Goal: Communication & Community: Connect with others

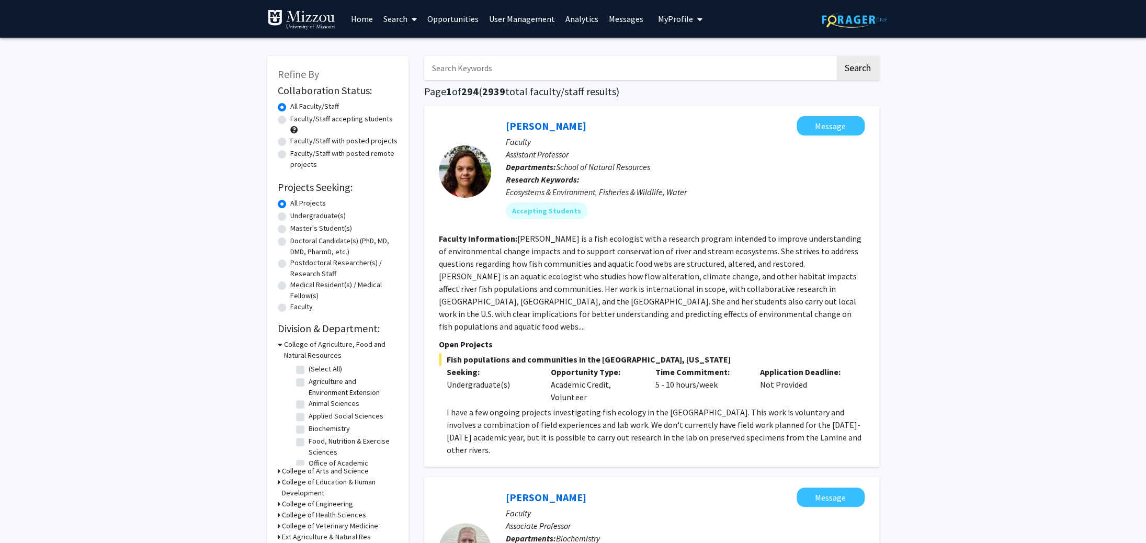
click at [290, 140] on label "Faculty/Staff with posted projects" at bounding box center [343, 140] width 107 height 11
click at [290, 140] on input "Faculty/Staff with posted projects" at bounding box center [293, 138] width 7 height 7
radio input "true"
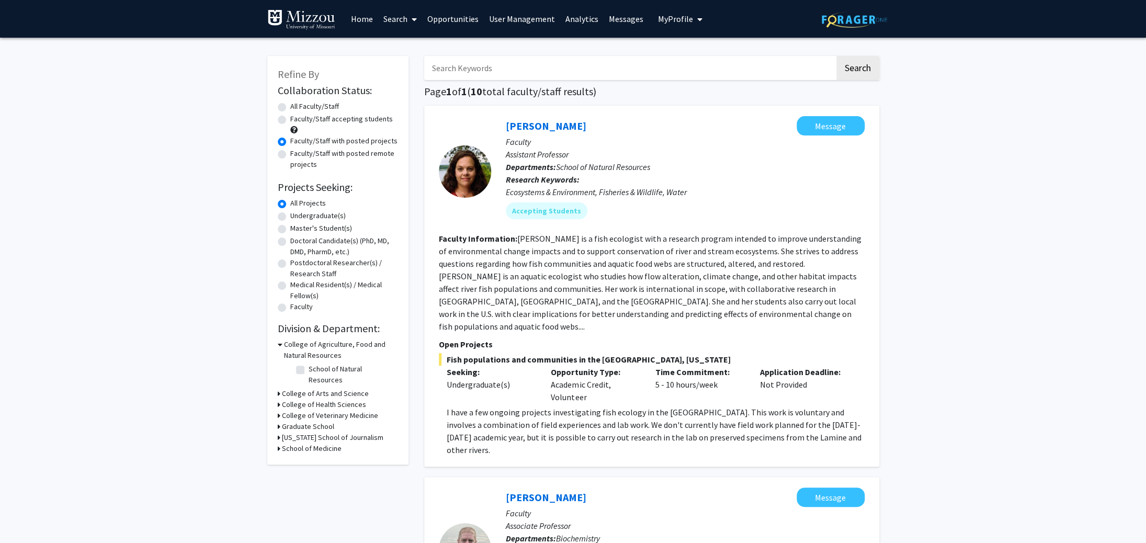
click at [290, 106] on label "All Faculty/Staff" at bounding box center [314, 106] width 49 height 11
click at [290, 106] on input "All Faculty/Staff" at bounding box center [293, 104] width 7 height 7
radio input "true"
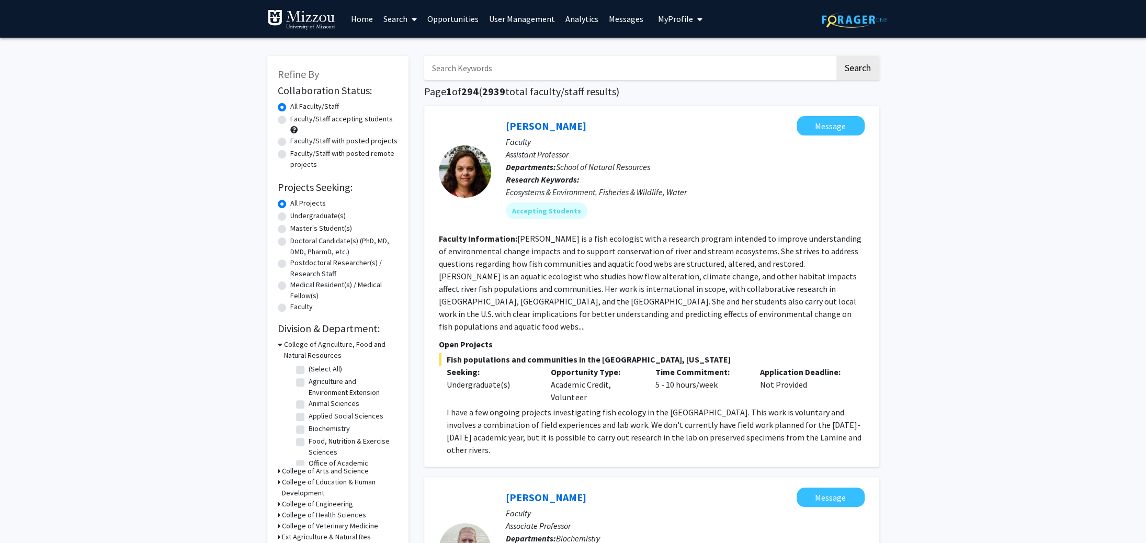
click at [550, 70] on input "Search Keywords" at bounding box center [629, 68] width 411 height 24
click at [836, 56] on button "Search" at bounding box center [857, 68] width 43 height 24
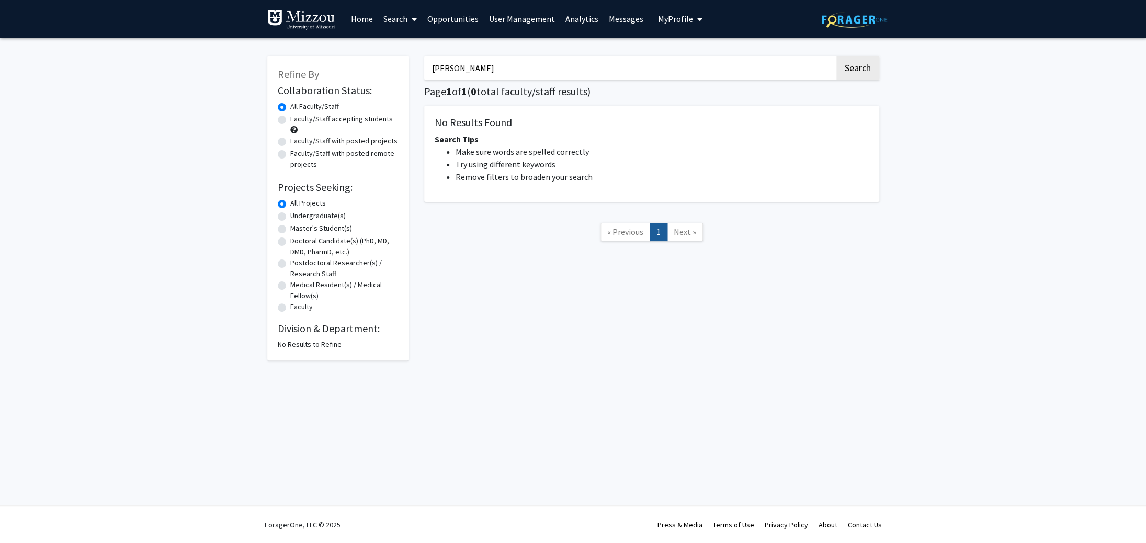
drag, startPoint x: 537, startPoint y: 71, endPoint x: 240, endPoint y: 58, distance: 297.9
click at [424, 58] on input "[PERSON_NAME]" at bounding box center [629, 68] width 411 height 24
type input "[PERSON_NAME]"
click at [836, 56] on button "Search" at bounding box center [857, 68] width 43 height 24
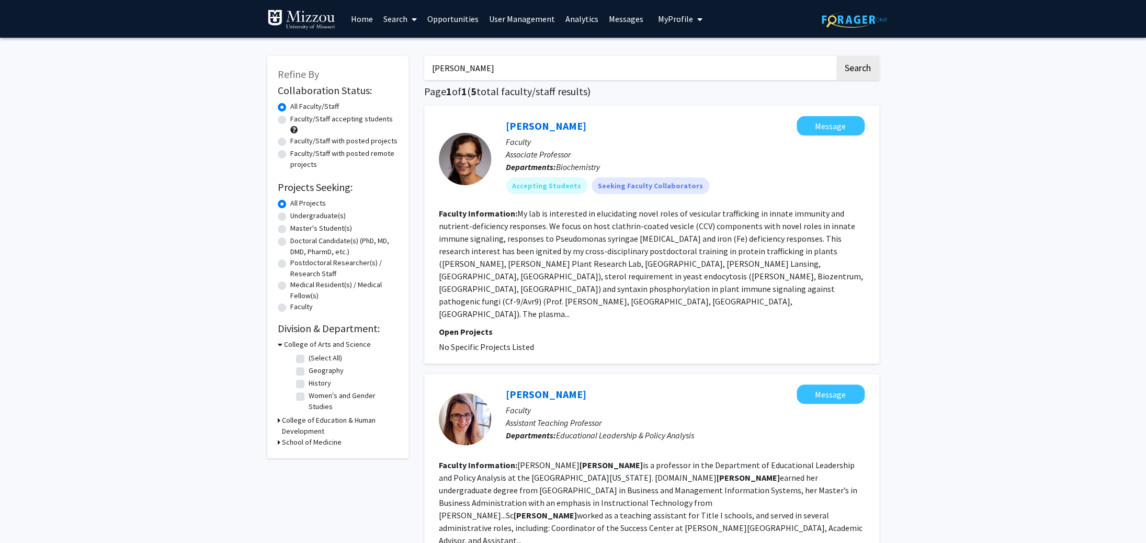
click at [424, 56] on input "[PERSON_NAME]" at bounding box center [629, 68] width 411 height 24
drag, startPoint x: 467, startPoint y: 66, endPoint x: 365, endPoint y: 66, distance: 102.5
click at [424, 66] on input "[PERSON_NAME]" at bounding box center [629, 68] width 411 height 24
click at [290, 108] on label "All Faculty/Staff" at bounding box center [314, 105] width 49 height 11
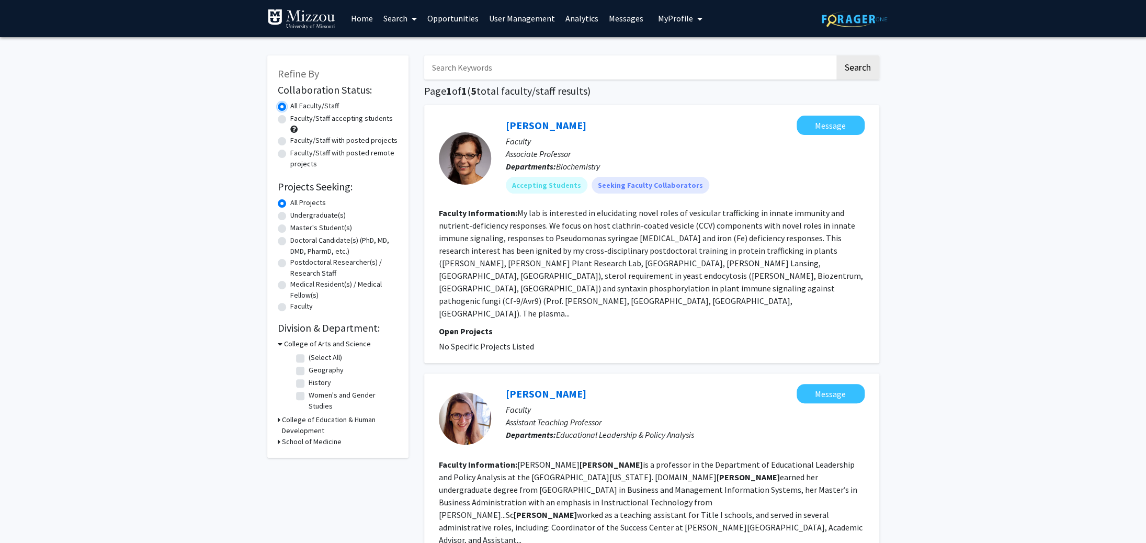
click at [290, 107] on input "All Faculty/Staff" at bounding box center [293, 103] width 7 height 7
click at [392, 14] on link "Search" at bounding box center [400, 18] width 44 height 37
click at [402, 46] on span "Faculty/Staff" at bounding box center [416, 47] width 77 height 21
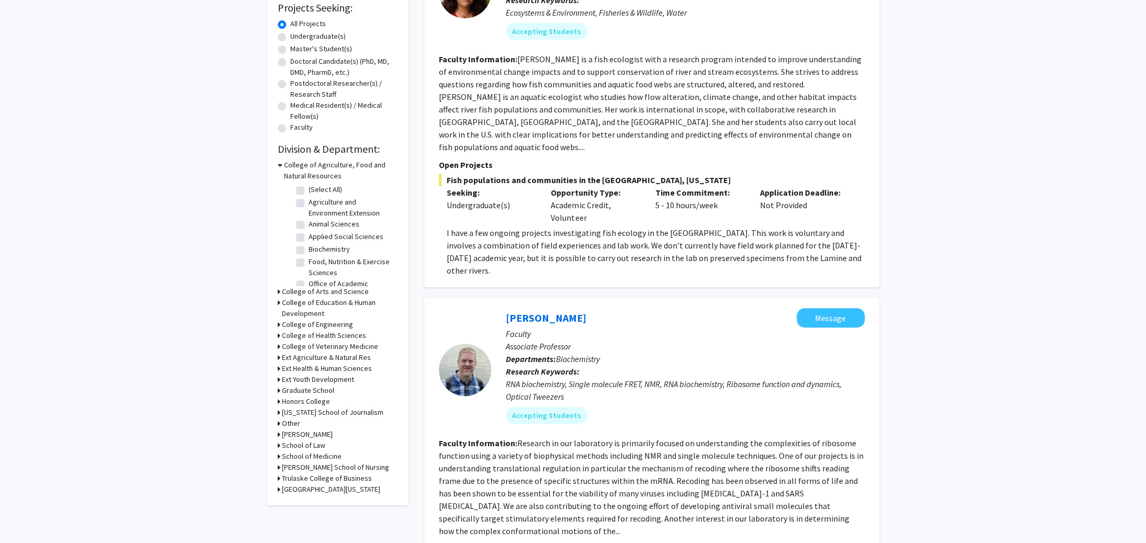
scroll to position [183, 0]
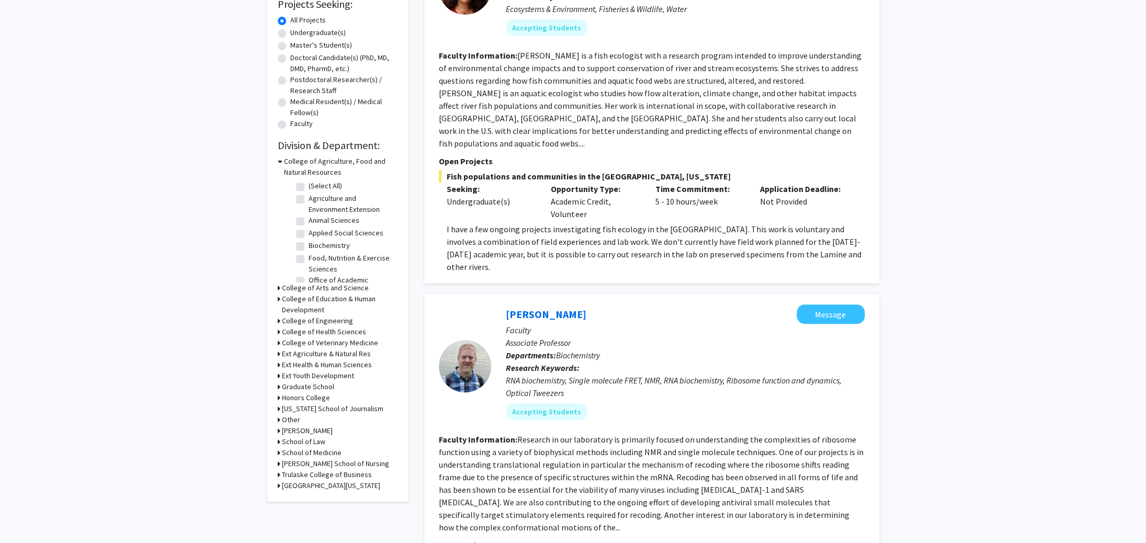
click at [278, 162] on icon at bounding box center [280, 161] width 5 height 11
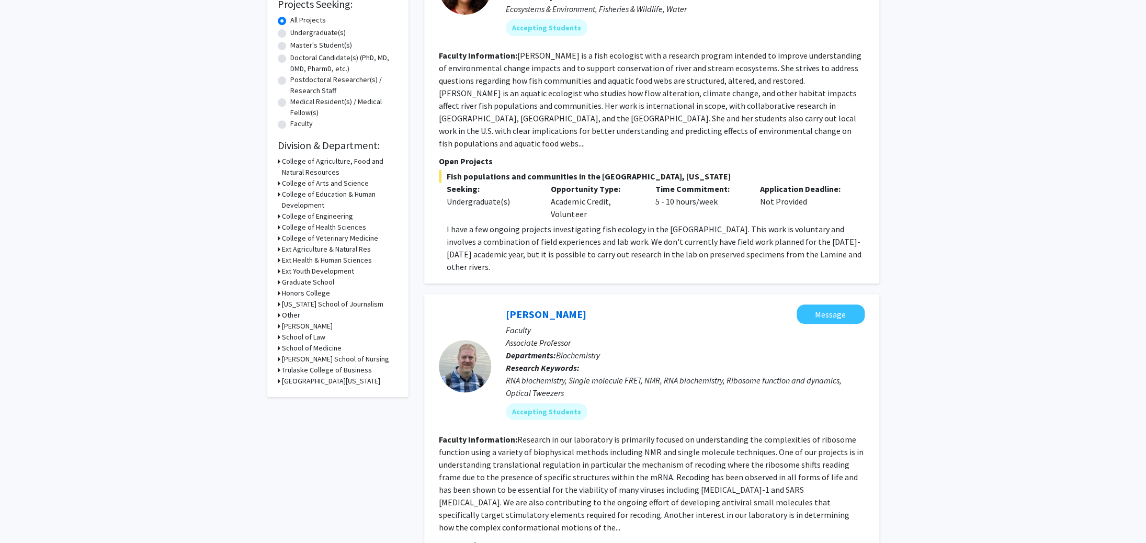
click at [278, 161] on icon at bounding box center [279, 161] width 3 height 11
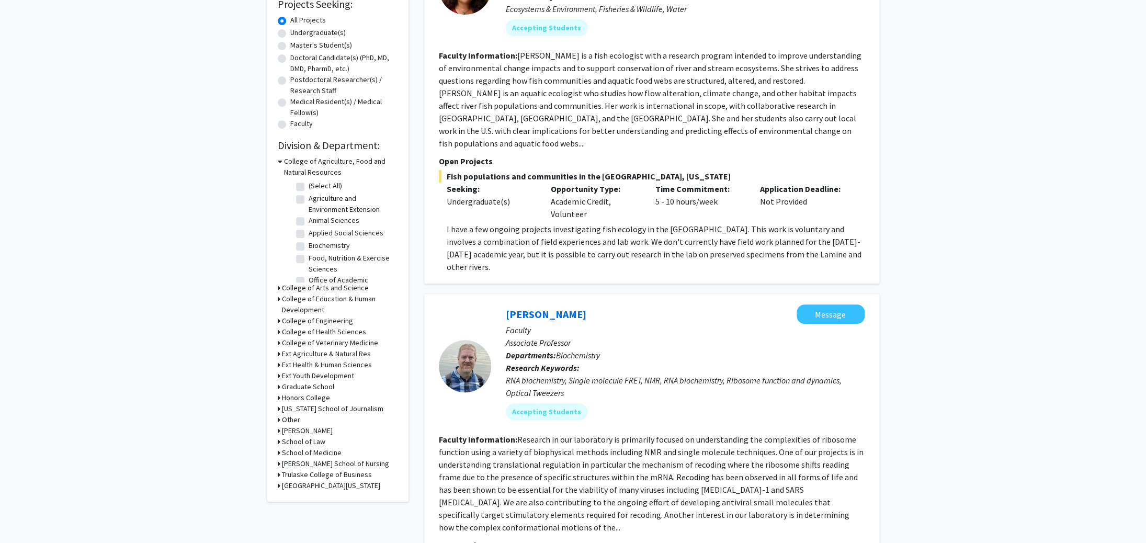
click at [309, 245] on label "Biochemistry" at bounding box center [329, 245] width 41 height 11
click at [309, 245] on input "Biochemistry" at bounding box center [312, 243] width 7 height 7
checkbox input "true"
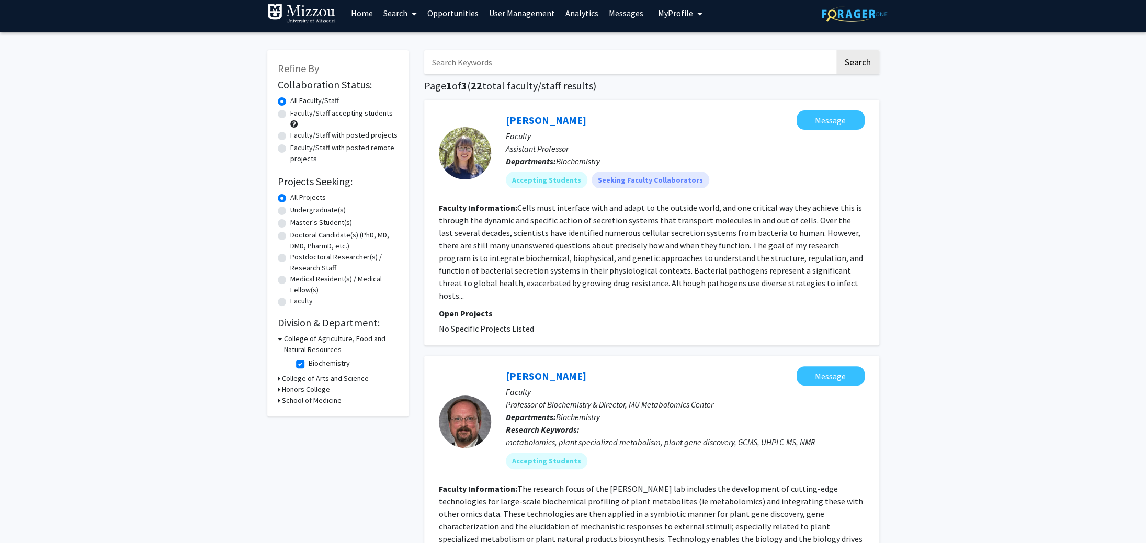
scroll to position [3, 0]
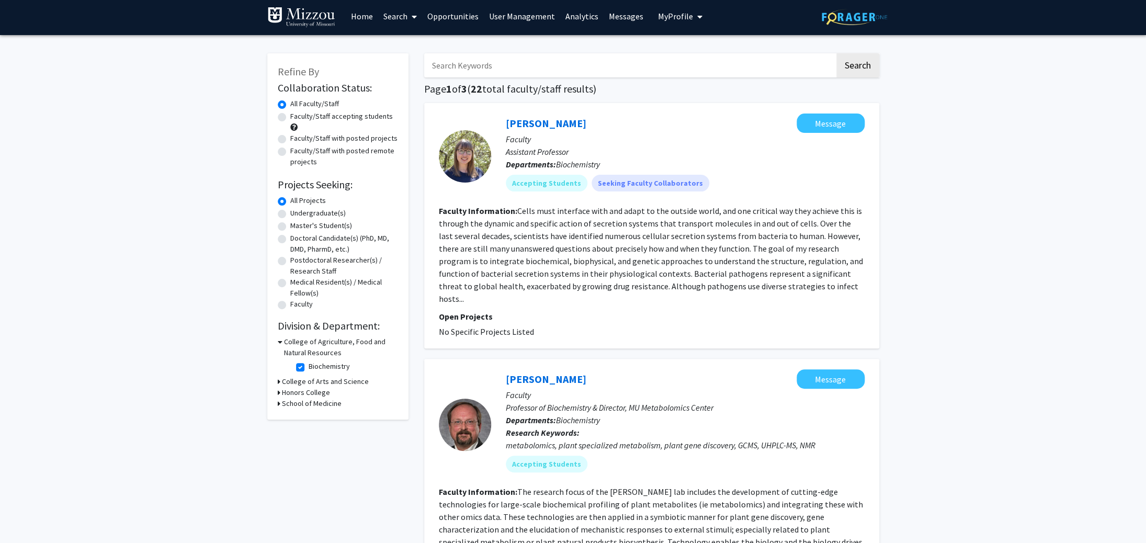
click at [482, 70] on input "Search Keywords" at bounding box center [629, 65] width 411 height 24
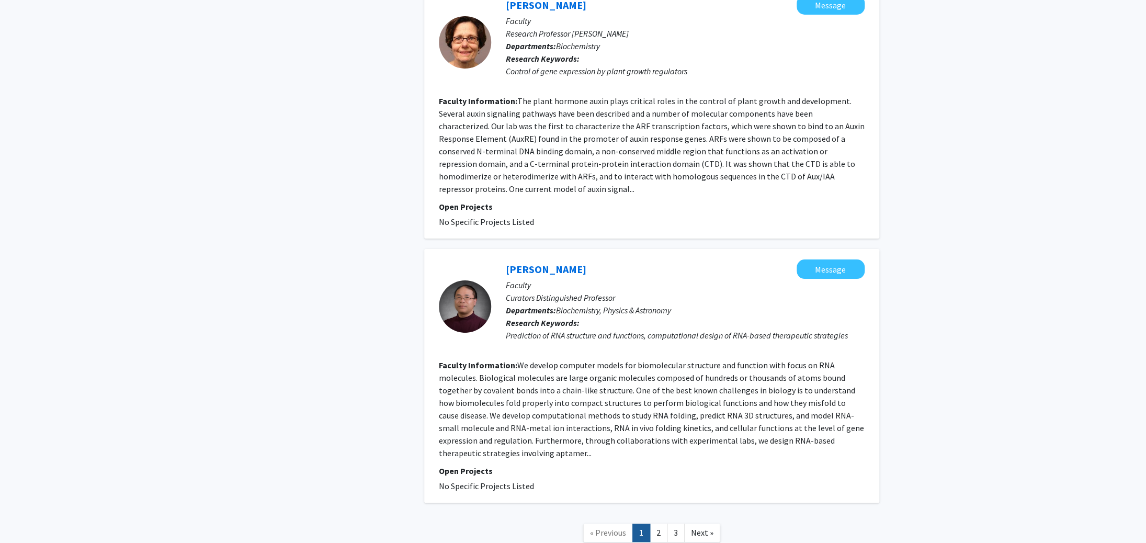
scroll to position [2280, 0]
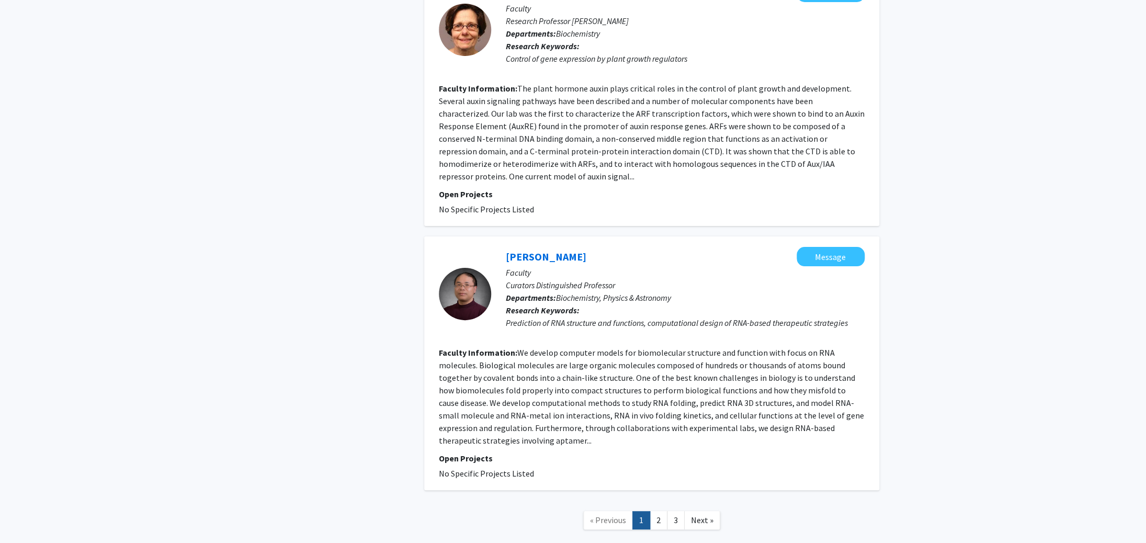
click at [659, 511] on link "2" at bounding box center [659, 520] width 18 height 18
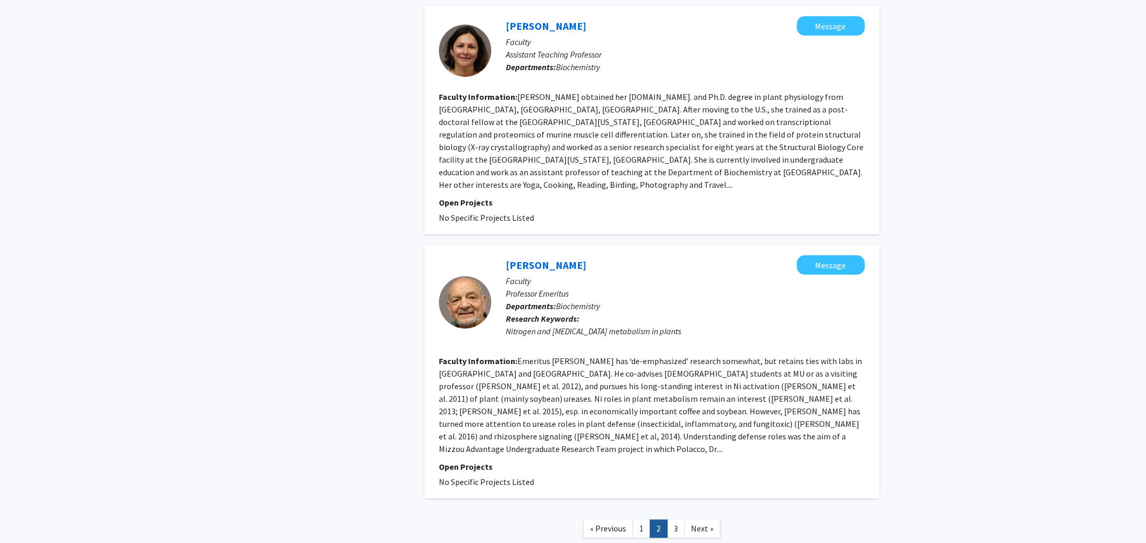
scroll to position [2021, 0]
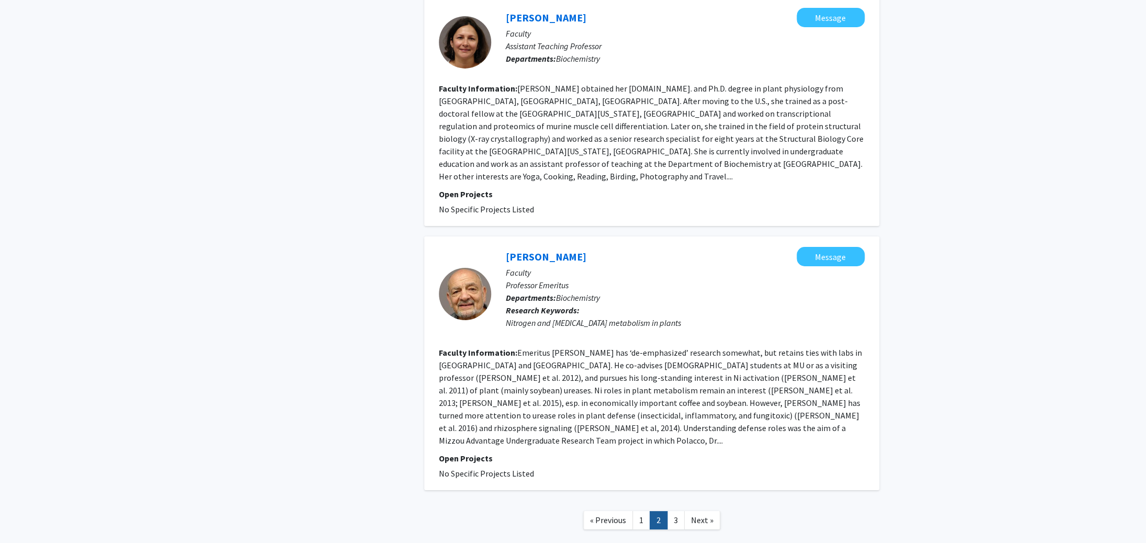
click at [673, 511] on link "3" at bounding box center [676, 520] width 18 height 18
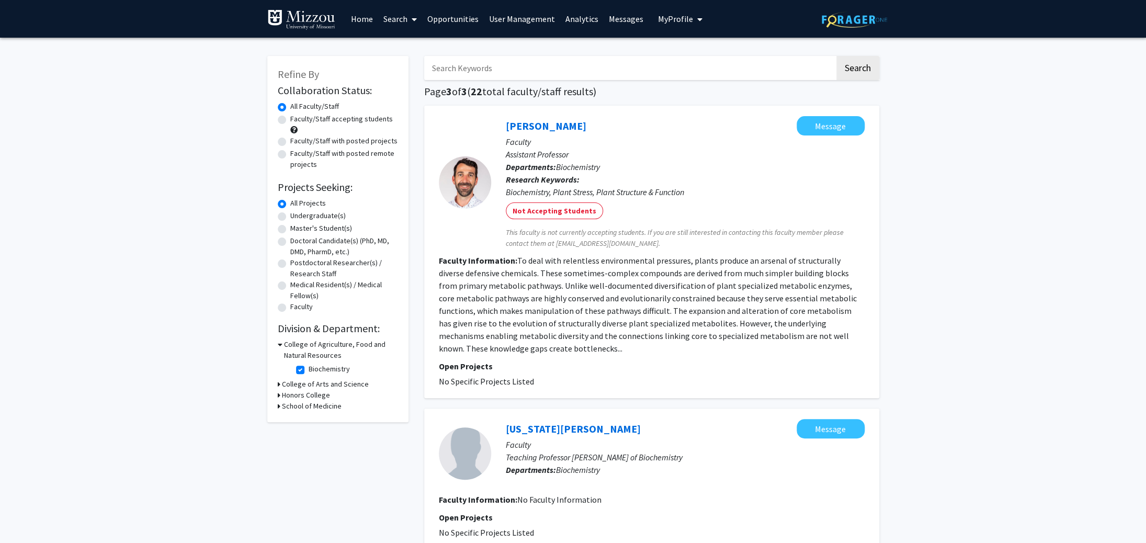
click at [458, 69] on input "Search Keywords" at bounding box center [629, 68] width 411 height 24
type input "[PERSON_NAME]"
click at [836, 56] on button "Search" at bounding box center [857, 68] width 43 height 24
checkbox input "false"
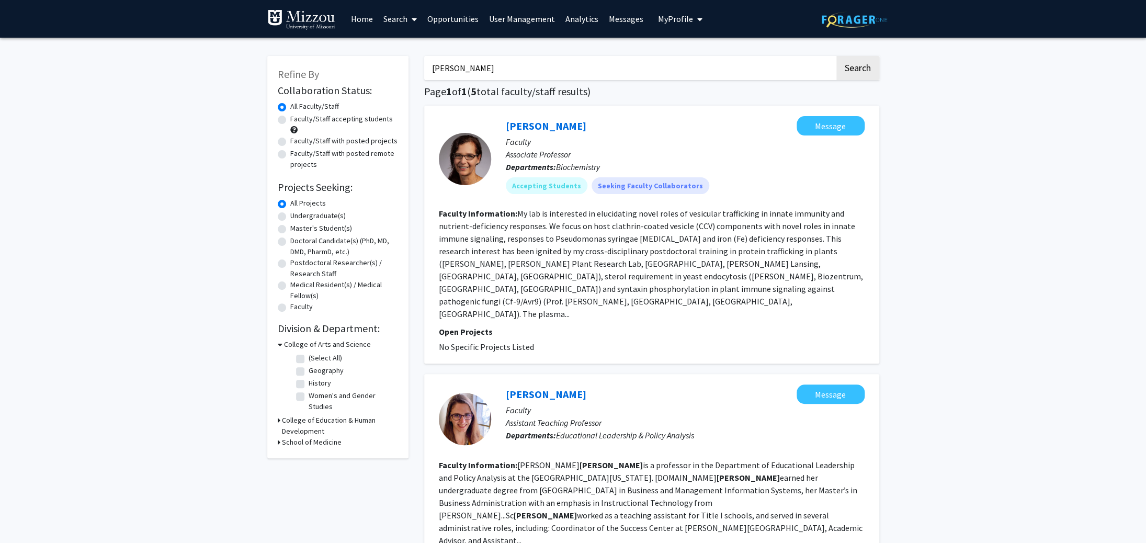
drag, startPoint x: 445, startPoint y: 73, endPoint x: 373, endPoint y: 71, distance: 71.7
click at [424, 71] on input "[PERSON_NAME]" at bounding box center [629, 68] width 411 height 24
click at [278, 345] on icon at bounding box center [280, 344] width 5 height 11
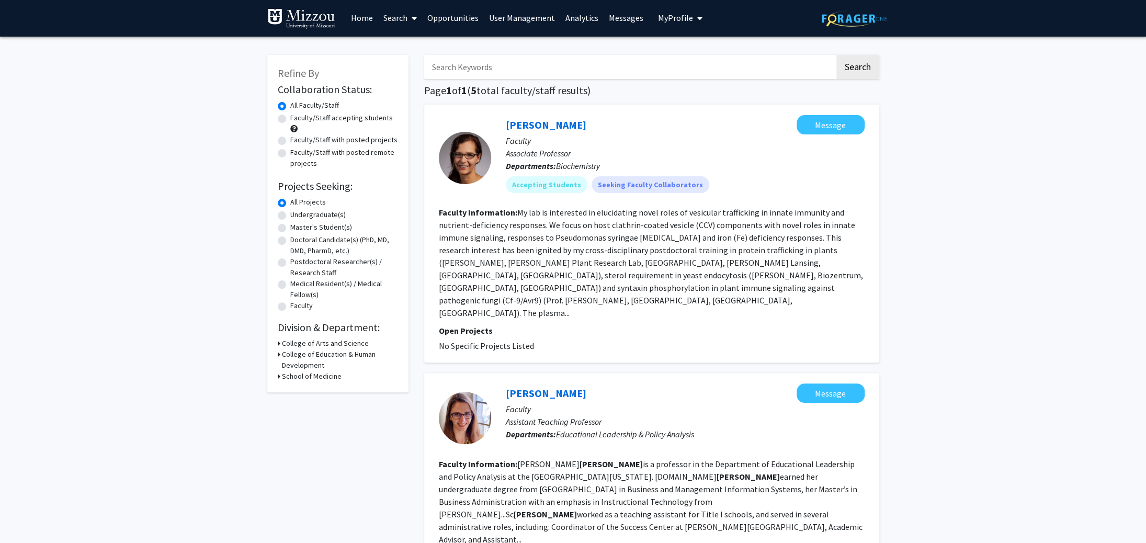
click at [396, 17] on link "Search" at bounding box center [400, 17] width 44 height 37
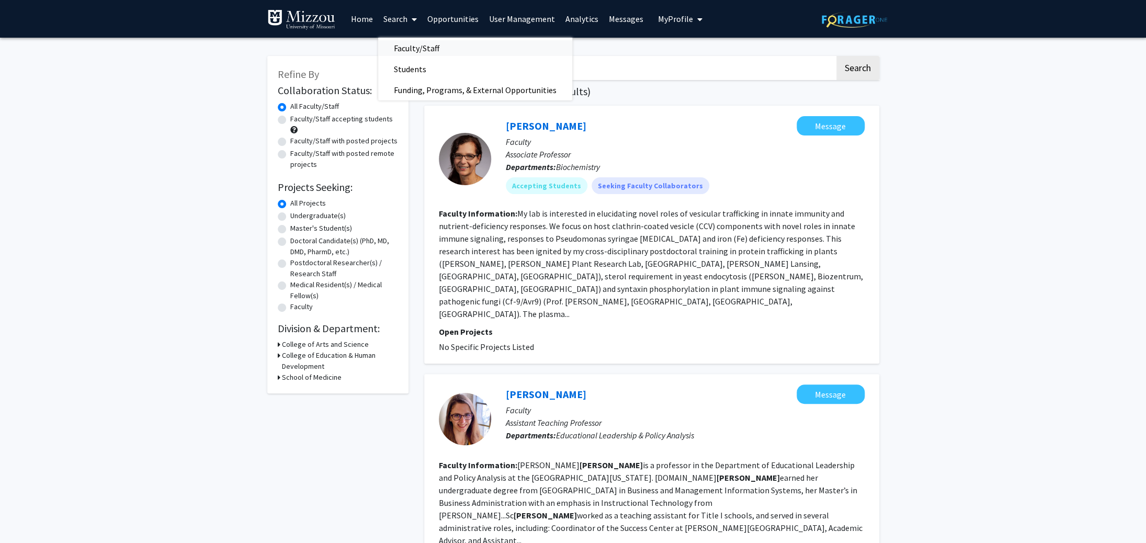
click at [408, 50] on span "Faculty/Staff" at bounding box center [416, 48] width 77 height 21
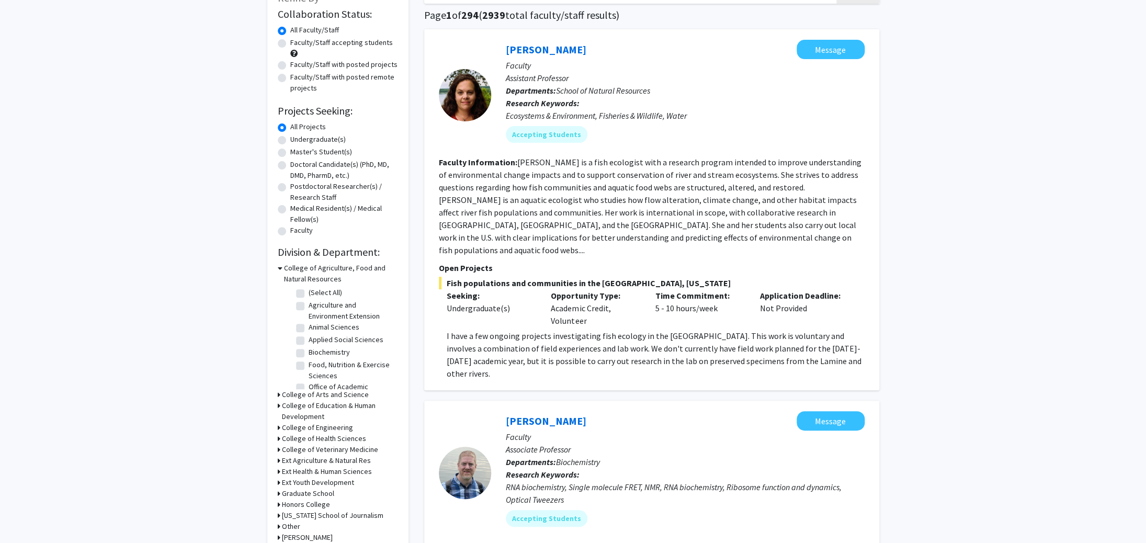
scroll to position [82, 0]
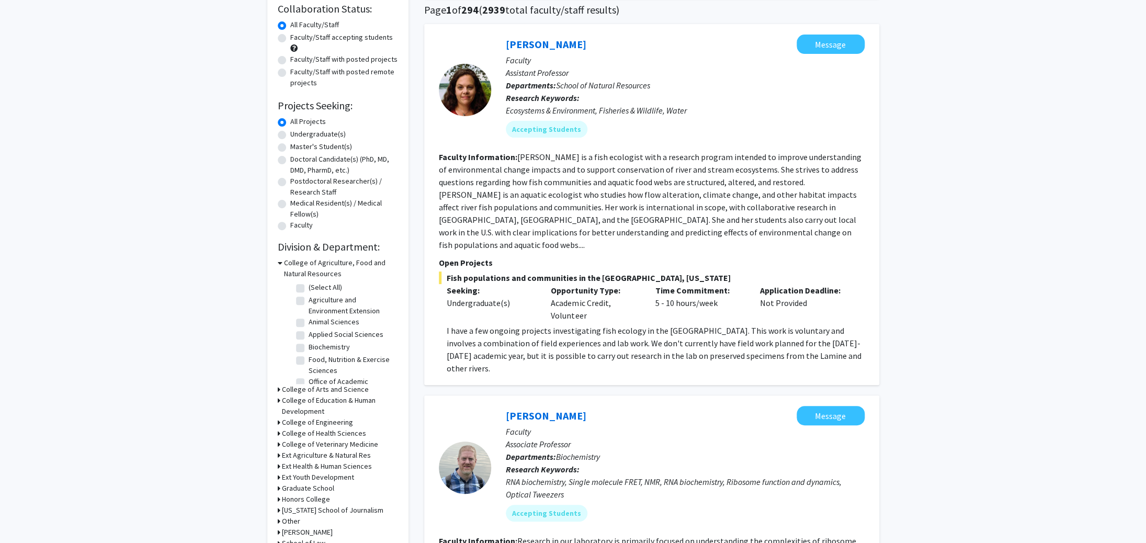
click at [309, 346] on label "Biochemistry" at bounding box center [329, 347] width 41 height 11
click at [309, 346] on input "Biochemistry" at bounding box center [312, 345] width 7 height 7
checkbox input "true"
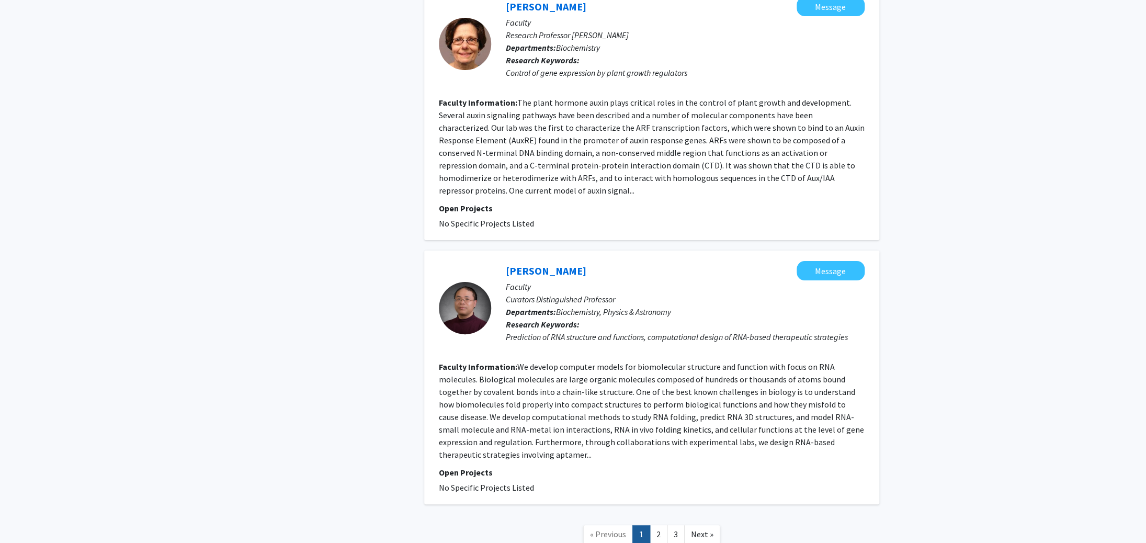
scroll to position [2280, 0]
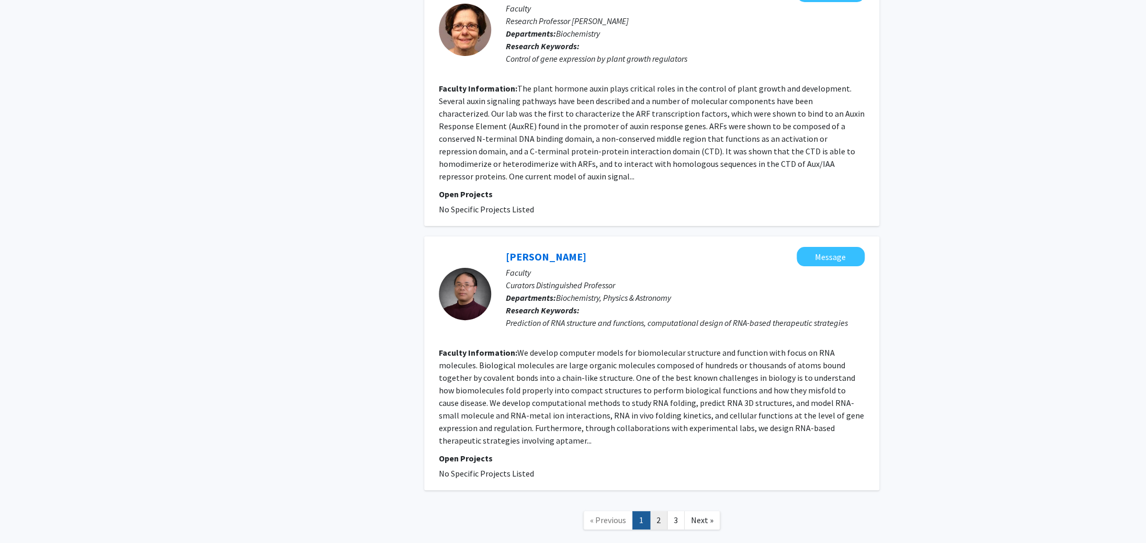
click at [658, 511] on link "2" at bounding box center [659, 520] width 18 height 18
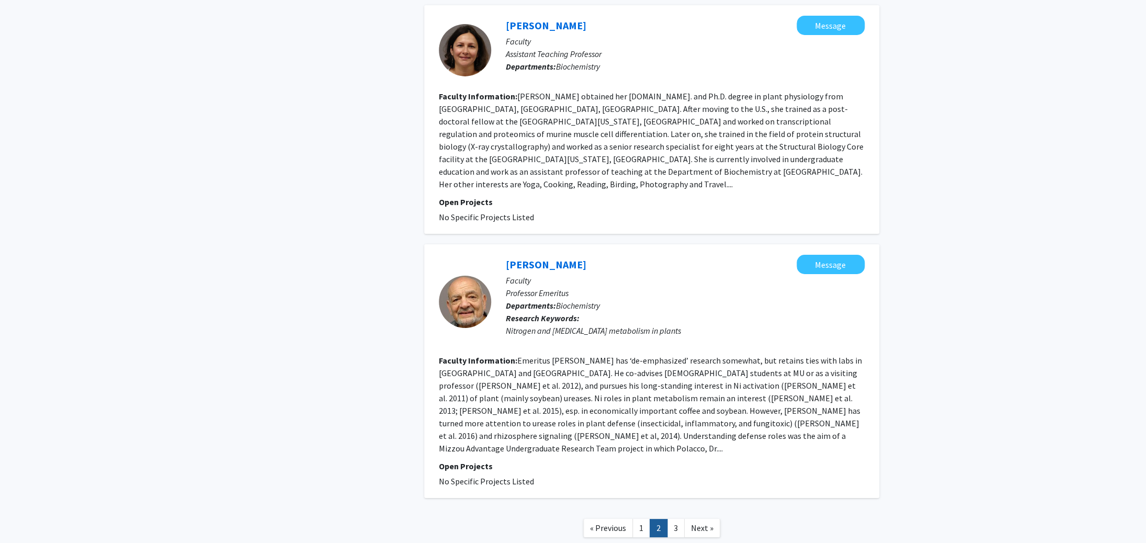
scroll to position [2021, 0]
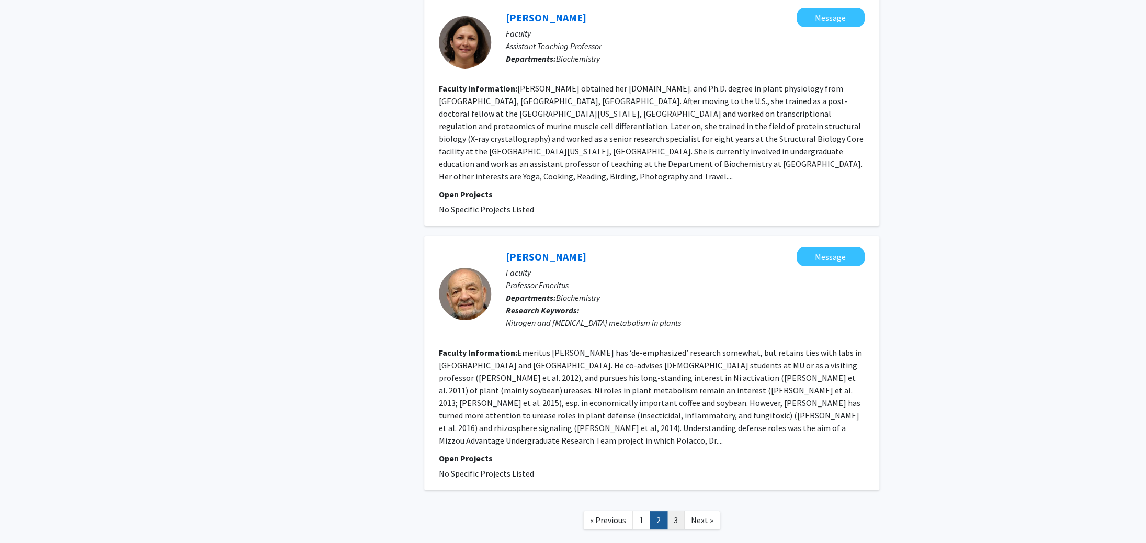
click at [675, 511] on link "3" at bounding box center [676, 520] width 18 height 18
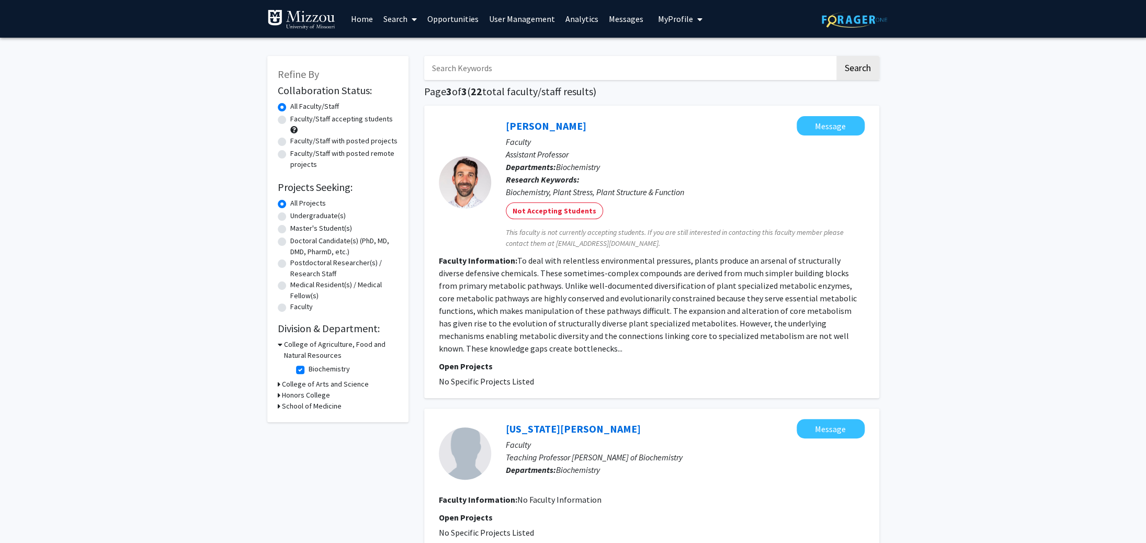
click at [290, 106] on label "All Faculty/Staff" at bounding box center [314, 106] width 49 height 11
click at [290, 106] on input "All Faculty/Staff" at bounding box center [293, 104] width 7 height 7
click at [309, 370] on label "Biochemistry" at bounding box center [329, 369] width 41 height 11
click at [309, 370] on input "Biochemistry" at bounding box center [312, 367] width 7 height 7
checkbox input "false"
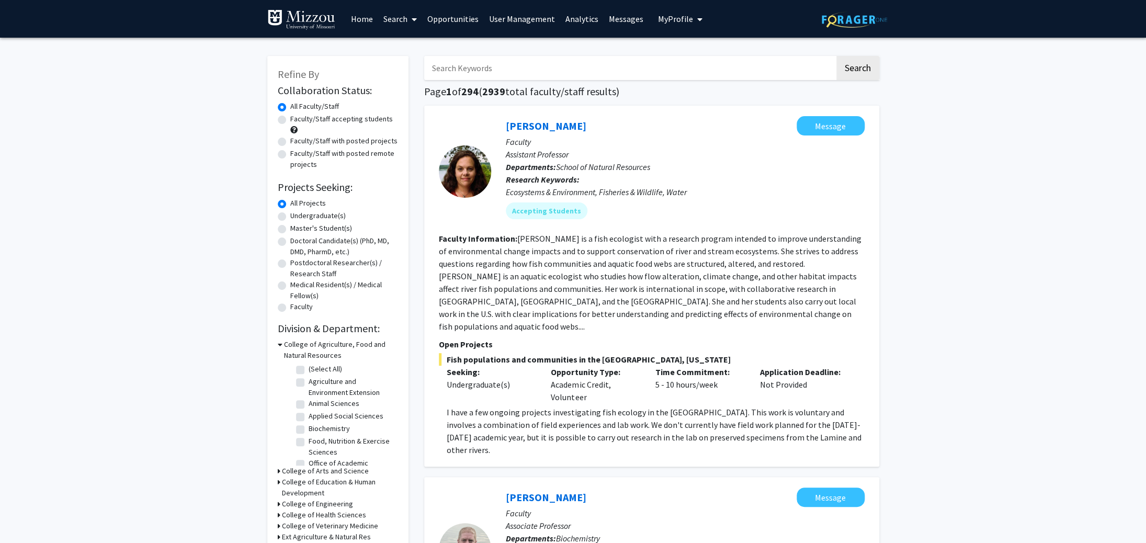
click at [458, 69] on input "Search Keywords" at bounding box center [629, 68] width 411 height 24
type input "[PERSON_NAME]"
click at [836, 56] on button "Search" at bounding box center [857, 68] width 43 height 24
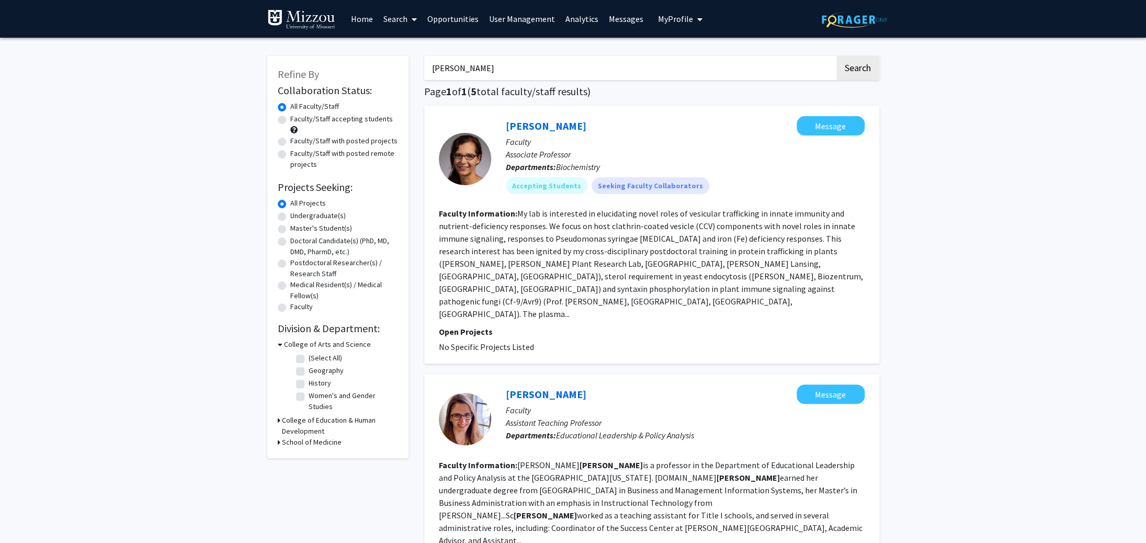
click at [528, 21] on link "User Management" at bounding box center [522, 19] width 76 height 37
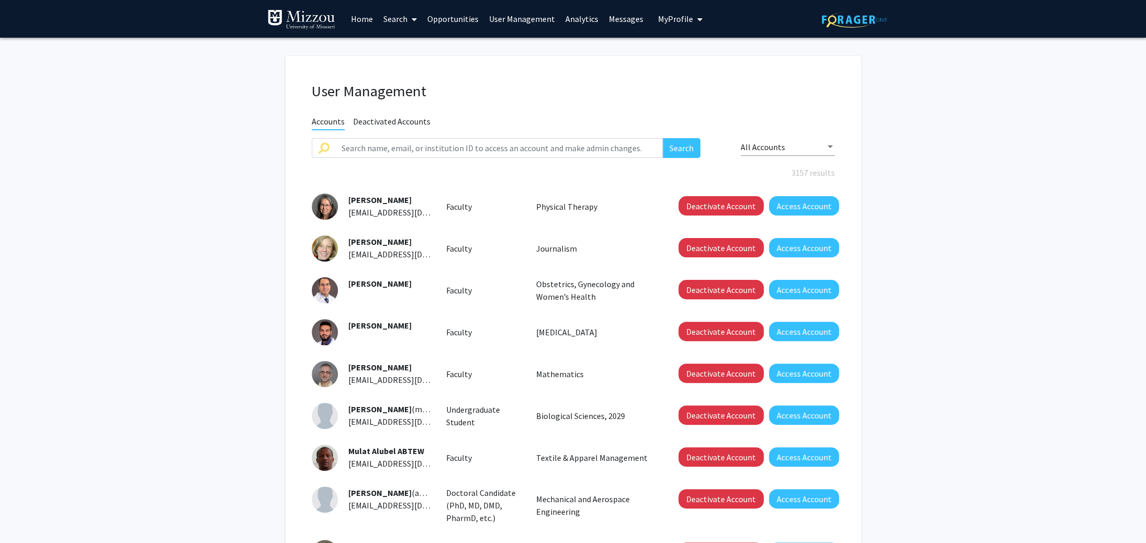
click at [448, 21] on link "Opportunities" at bounding box center [453, 19] width 62 height 37
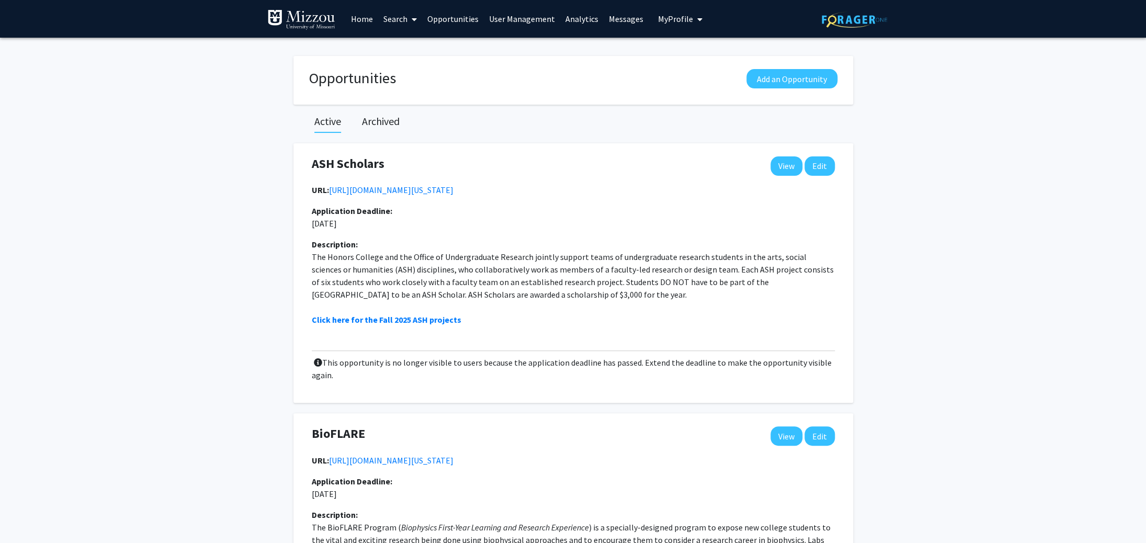
click at [589, 19] on link "Analytics" at bounding box center [581, 19] width 43 height 37
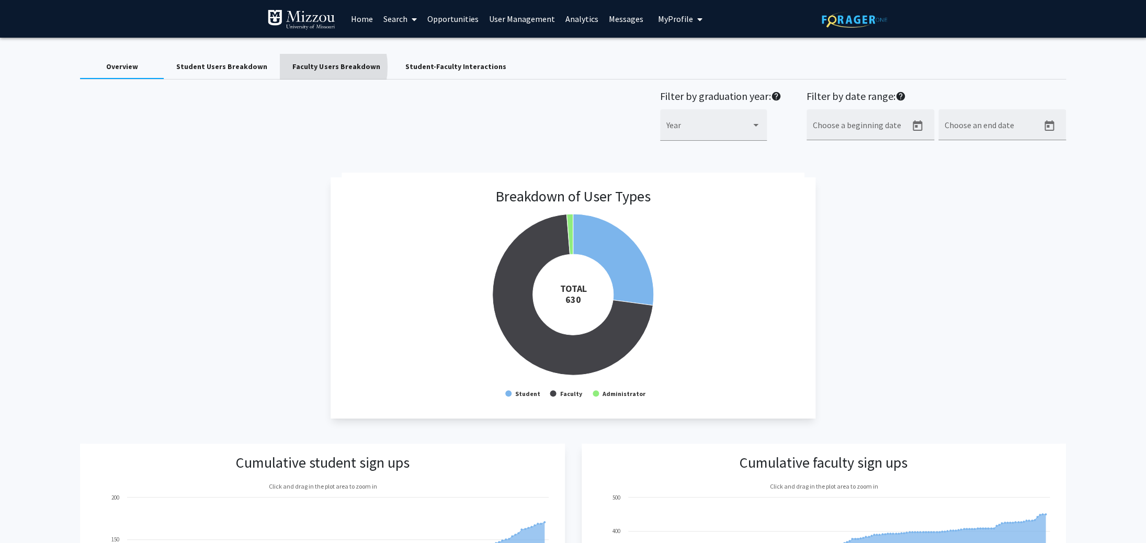
click at [297, 67] on div "Faculty Users Breakdown" at bounding box center [335, 66] width 87 height 11
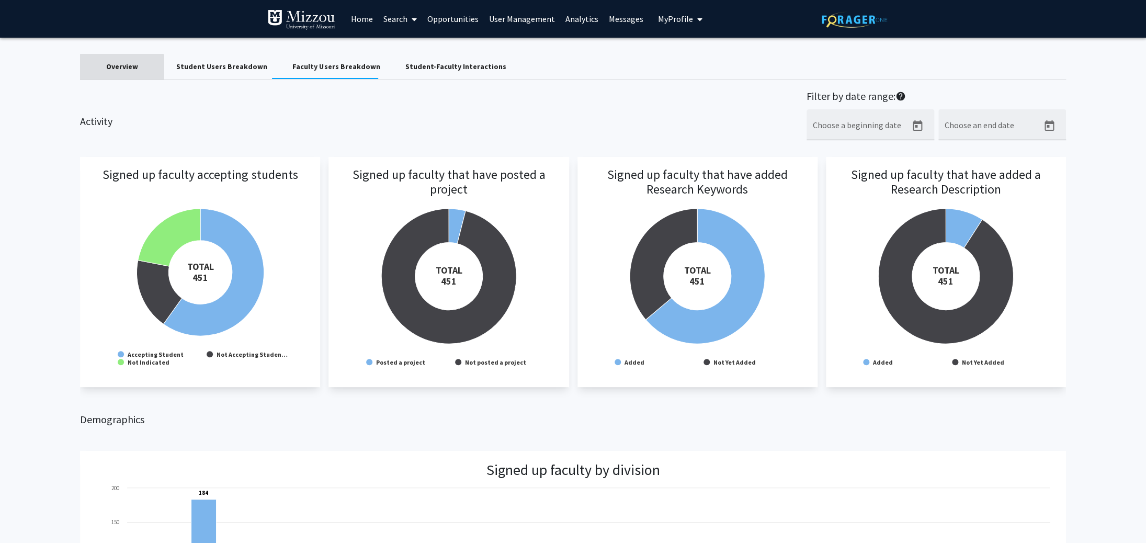
click at [122, 69] on div "Overview" at bounding box center [122, 66] width 32 height 11
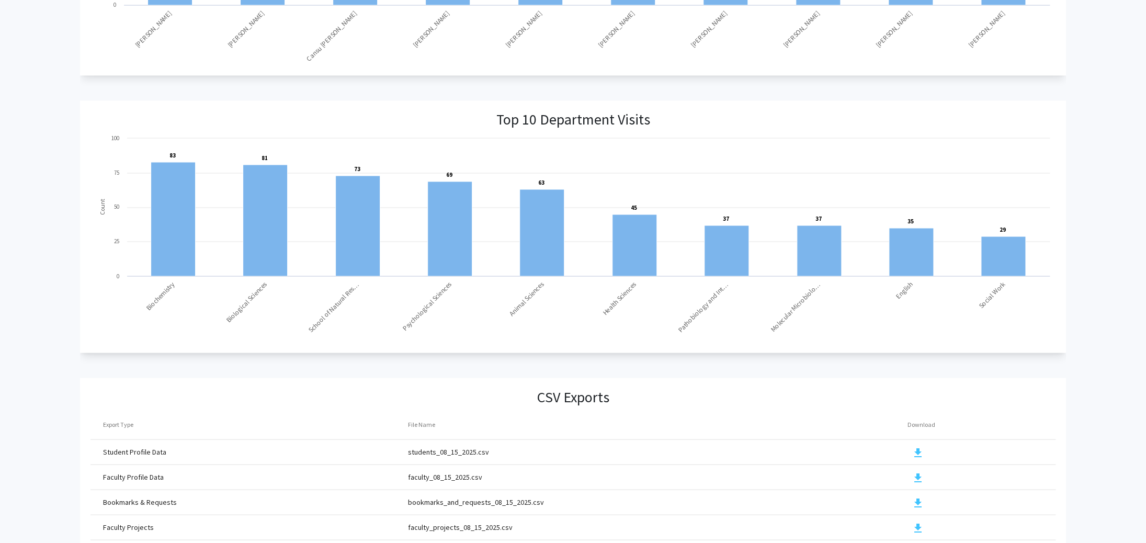
scroll to position [979, 0]
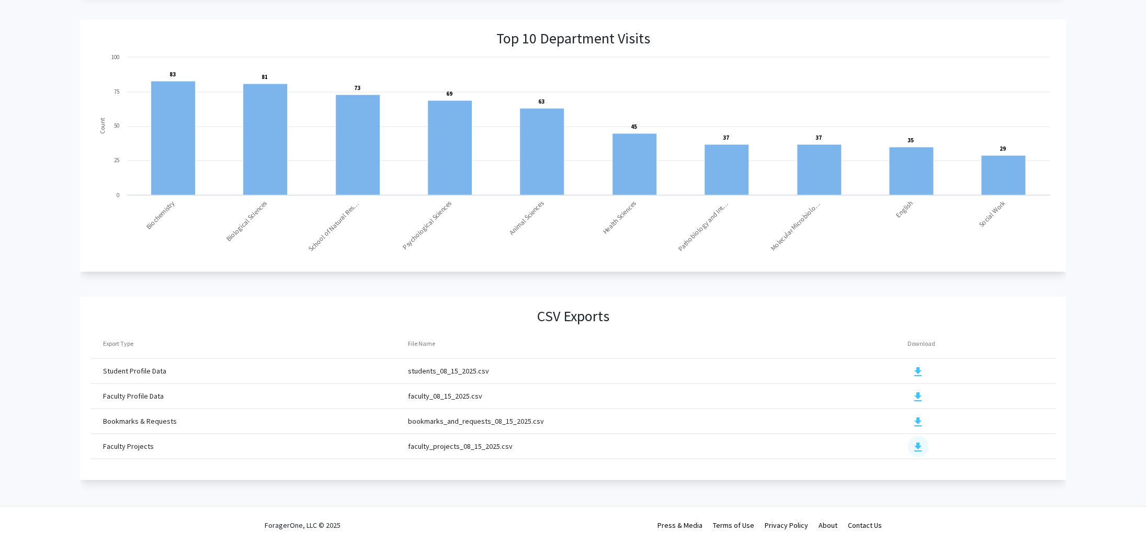
click at [916, 445] on mat-icon "download" at bounding box center [918, 446] width 13 height 13
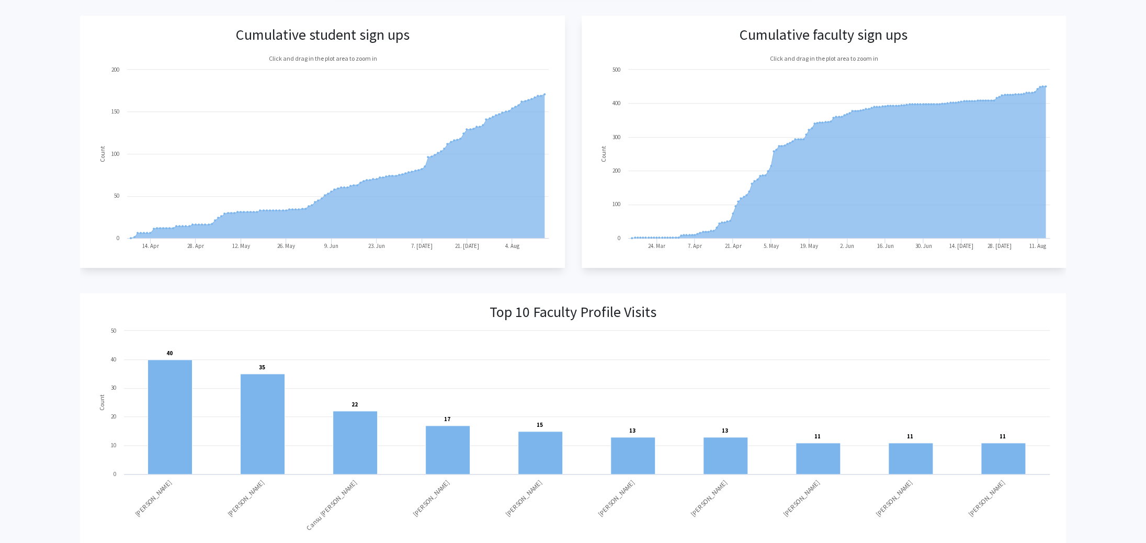
scroll to position [0, 0]
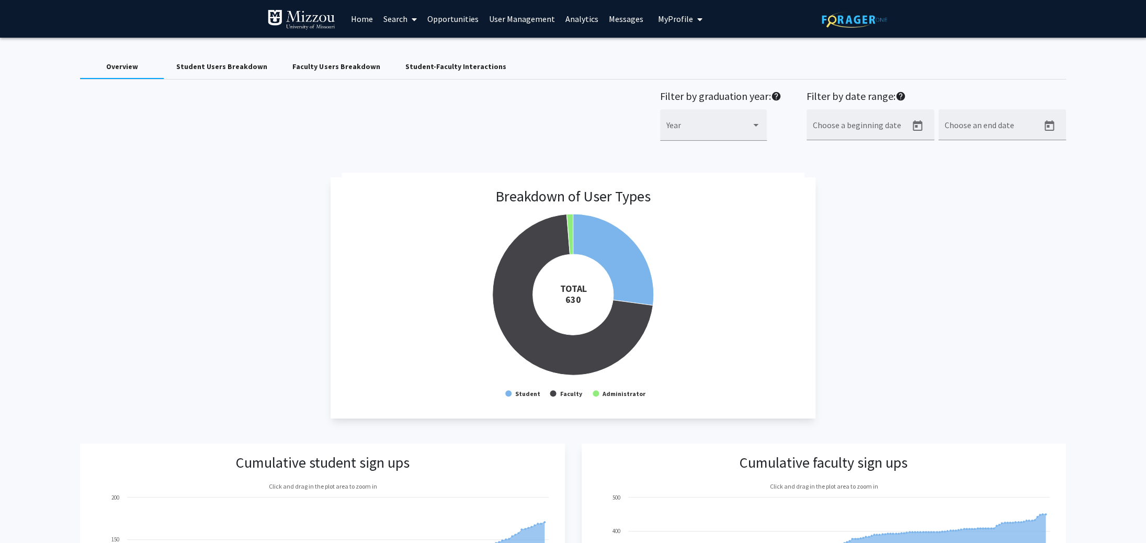
click at [519, 14] on link "User Management" at bounding box center [522, 19] width 76 height 37
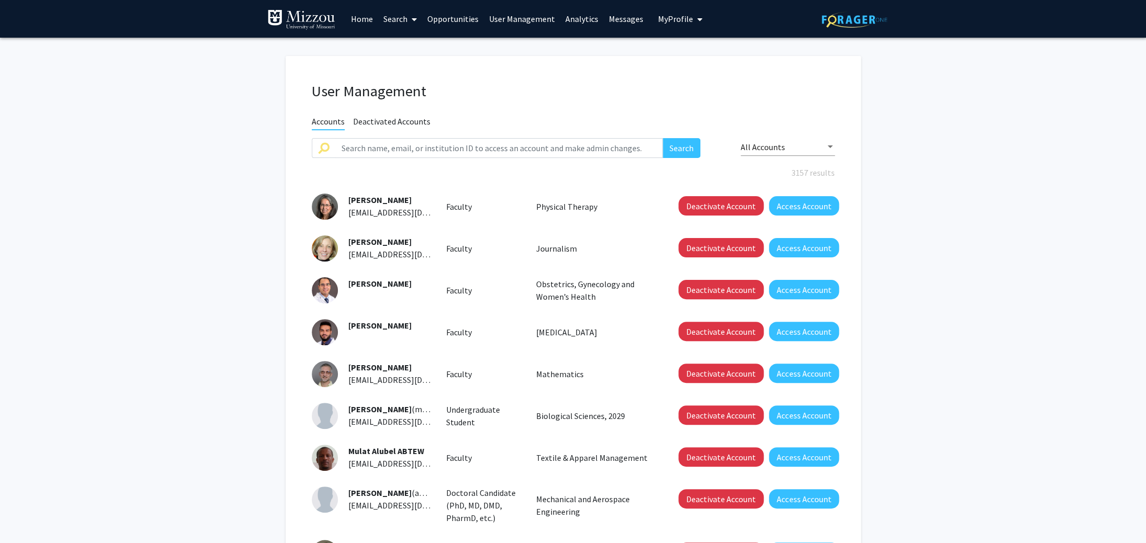
scroll to position [1, 0]
click at [441, 149] on input "text" at bounding box center [499, 148] width 328 height 20
type input "[PERSON_NAME]"
click at [663, 138] on button "Search" at bounding box center [682, 148] width 38 height 20
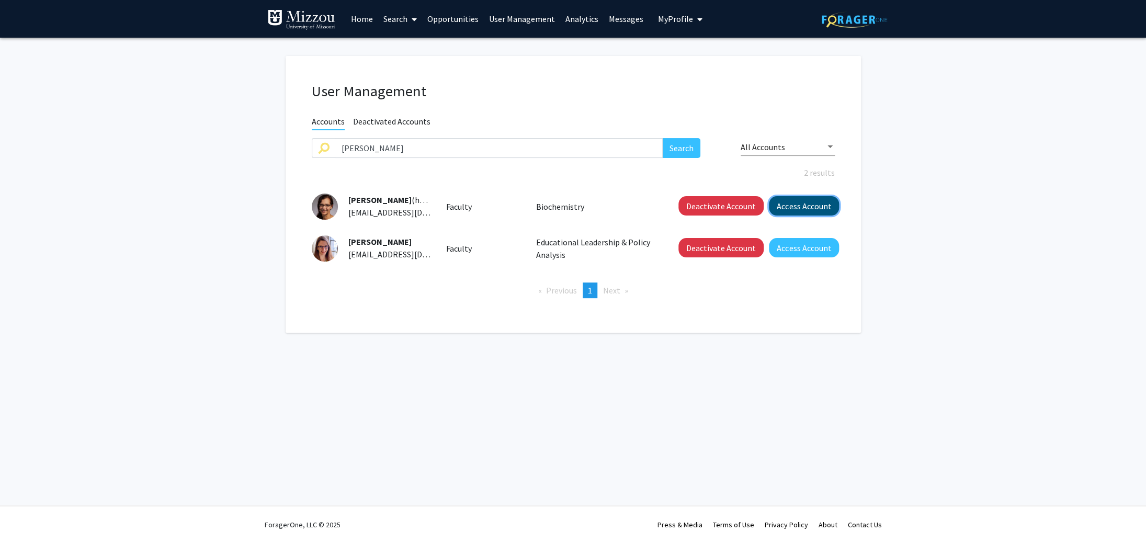
click at [799, 209] on button "Access Account" at bounding box center [804, 205] width 70 height 19
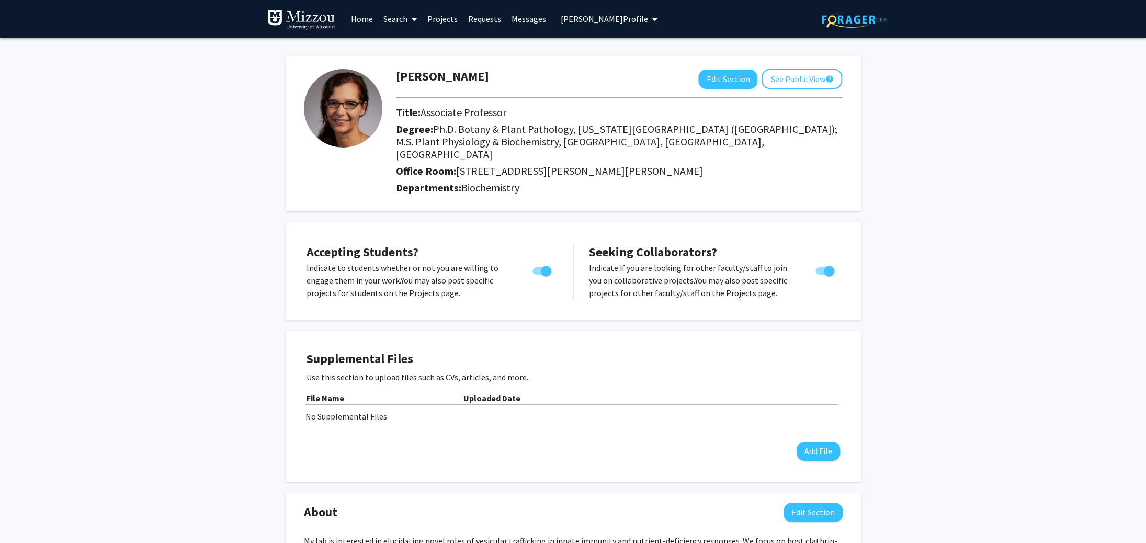
click at [447, 17] on link "Projects" at bounding box center [442, 19] width 41 height 37
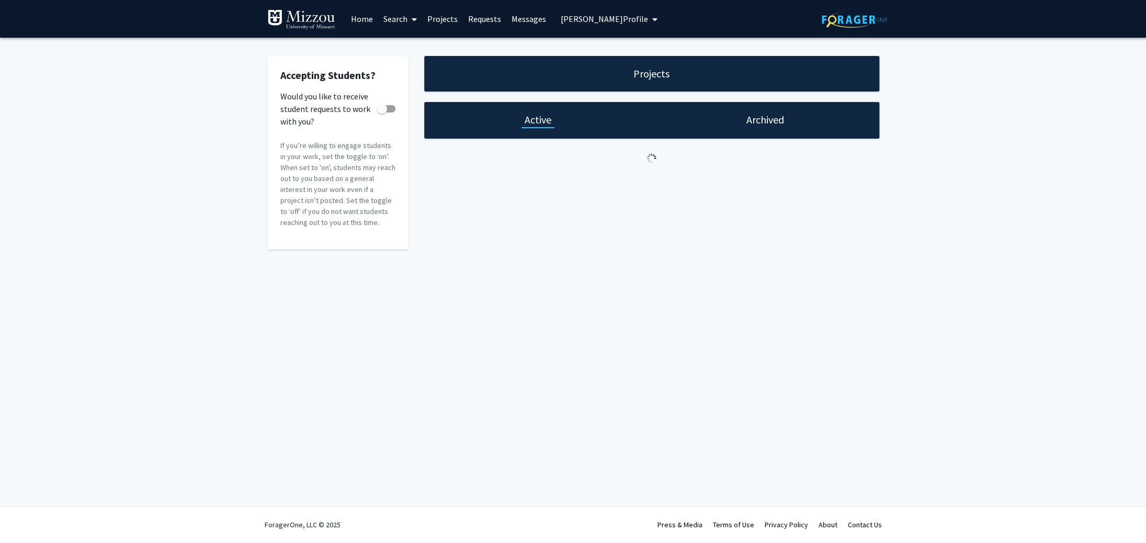
checkbox input "true"
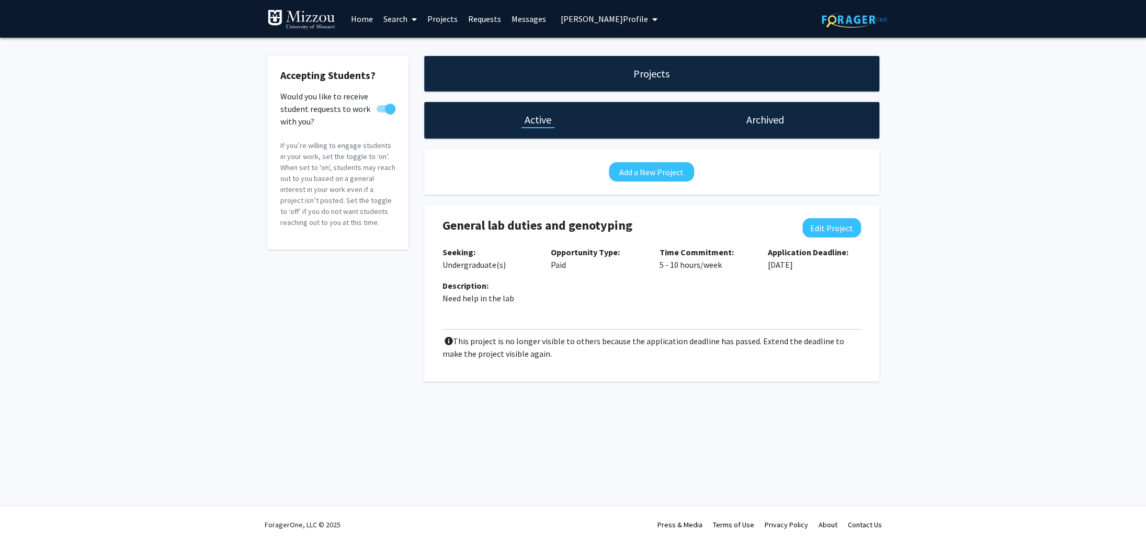
click at [762, 119] on h1 "Archived" at bounding box center [765, 119] width 38 height 15
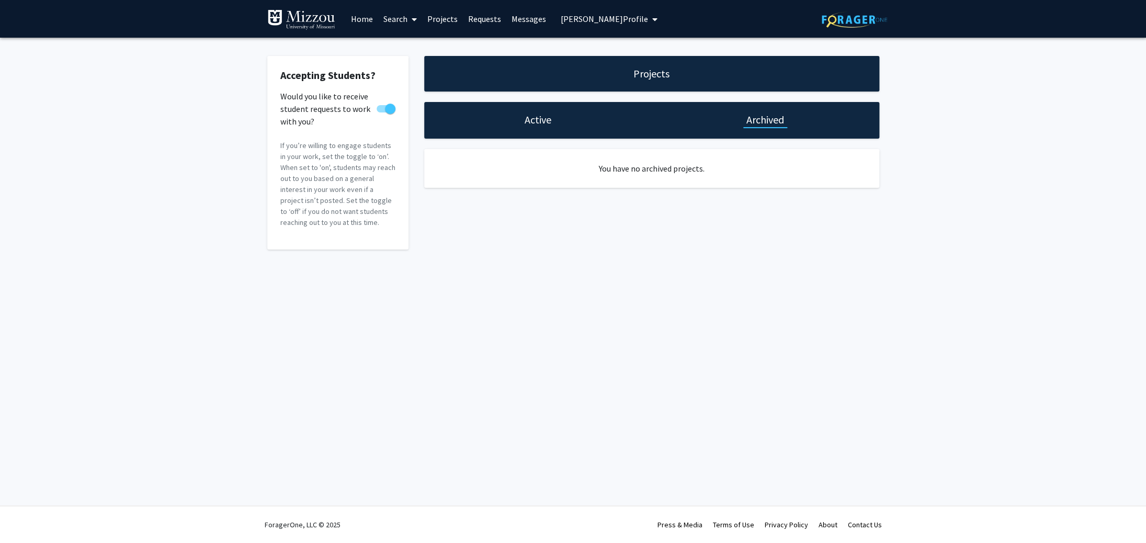
click at [541, 123] on h1 "Active" at bounding box center [538, 119] width 27 height 15
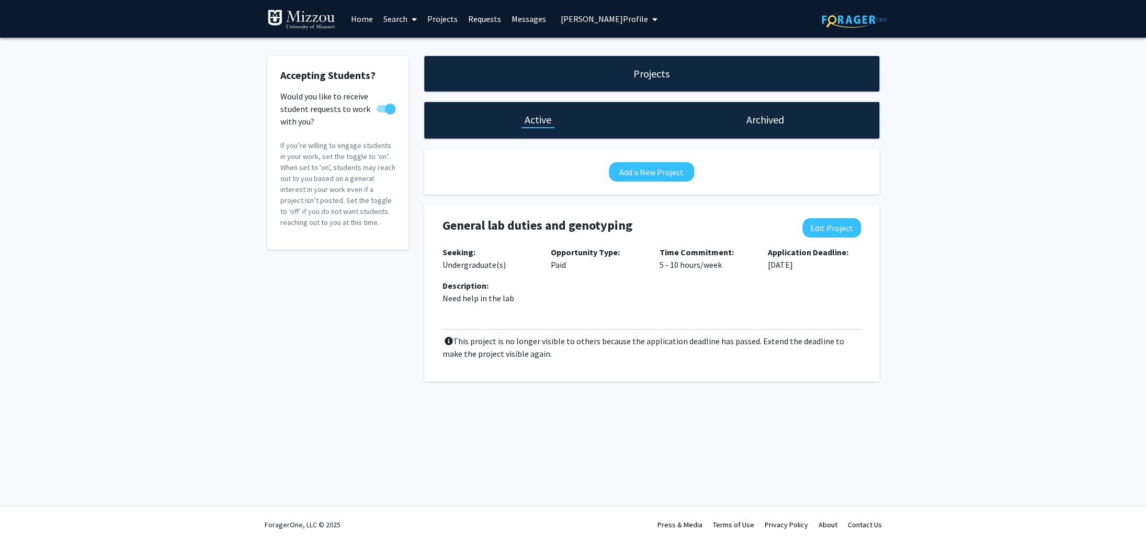
click at [655, 78] on h1 "Projects" at bounding box center [651, 73] width 36 height 15
click at [1025, 130] on div "Accepting Students? Would you like to receive student requests to work with you…" at bounding box center [573, 221] width 1146 height 367
click at [364, 19] on link "Home" at bounding box center [362, 19] width 32 height 37
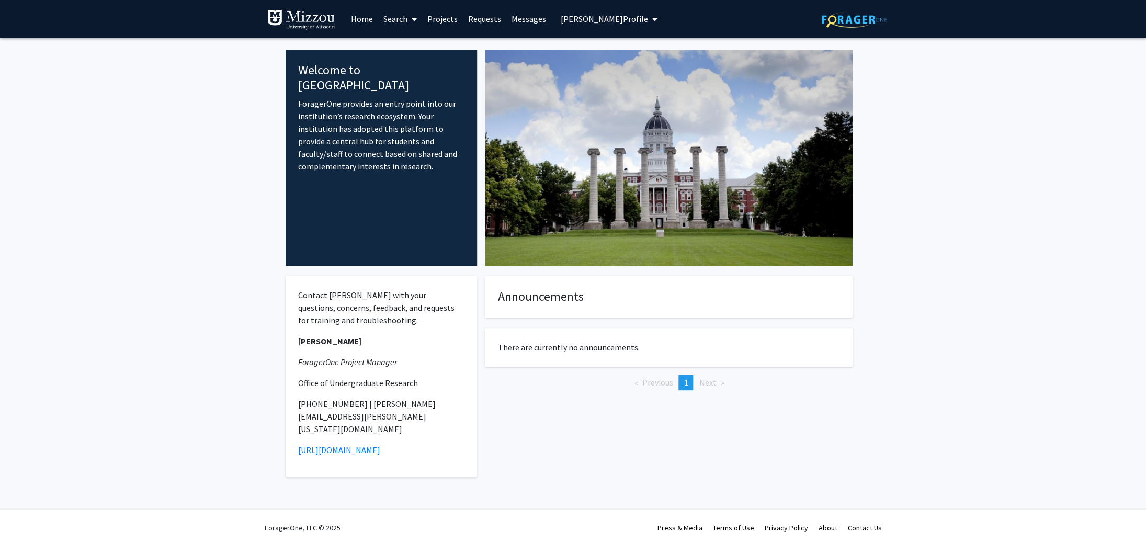
click at [395, 19] on link "Search" at bounding box center [400, 19] width 44 height 37
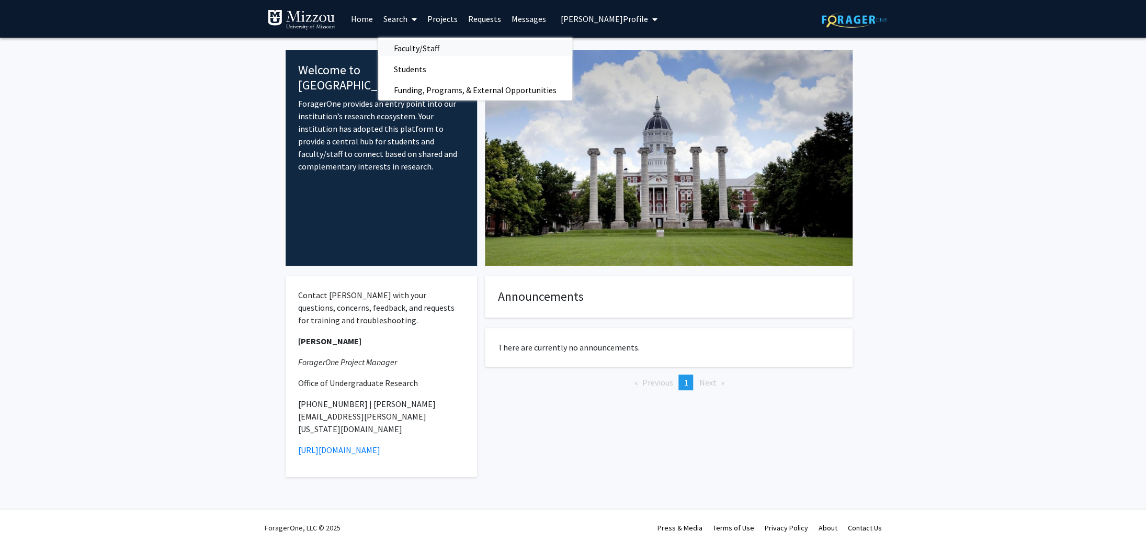
click at [406, 47] on span "Faculty/Staff" at bounding box center [416, 48] width 77 height 21
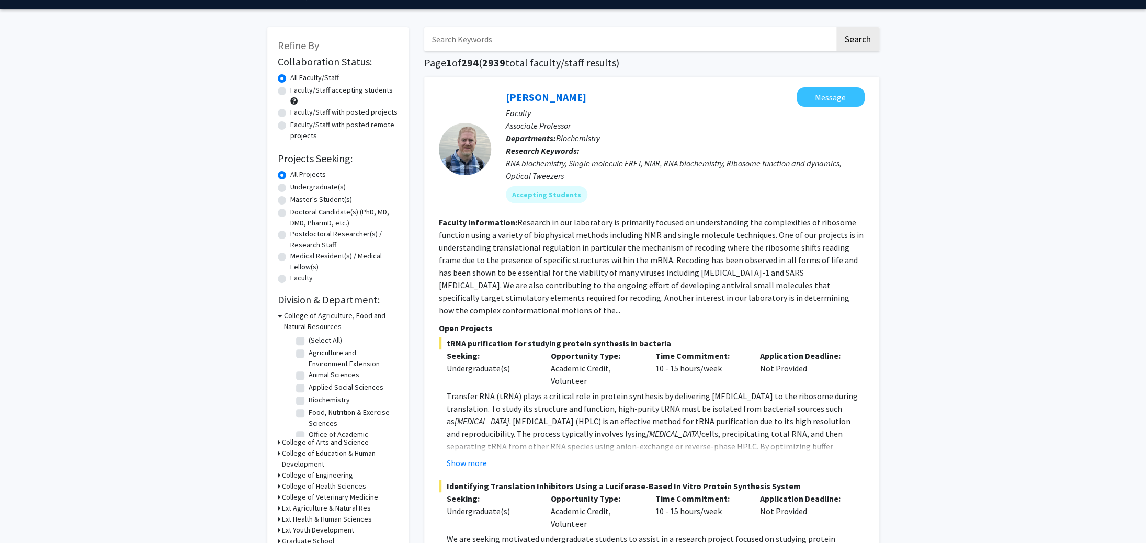
scroll to position [58, 0]
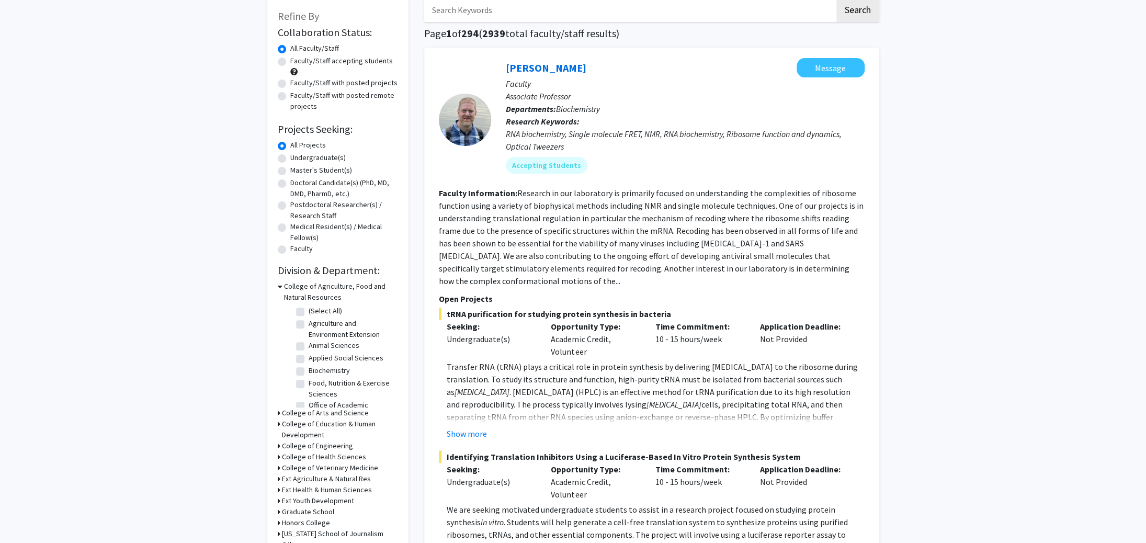
click at [279, 286] on icon at bounding box center [280, 286] width 5 height 11
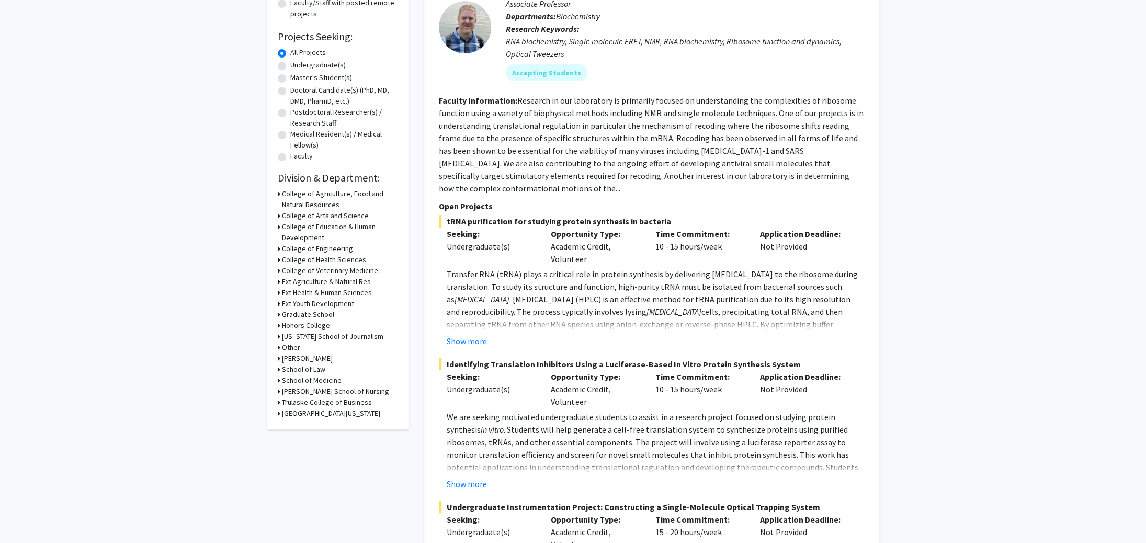
scroll to position [153, 0]
click at [279, 379] on icon at bounding box center [279, 378] width 3 height 11
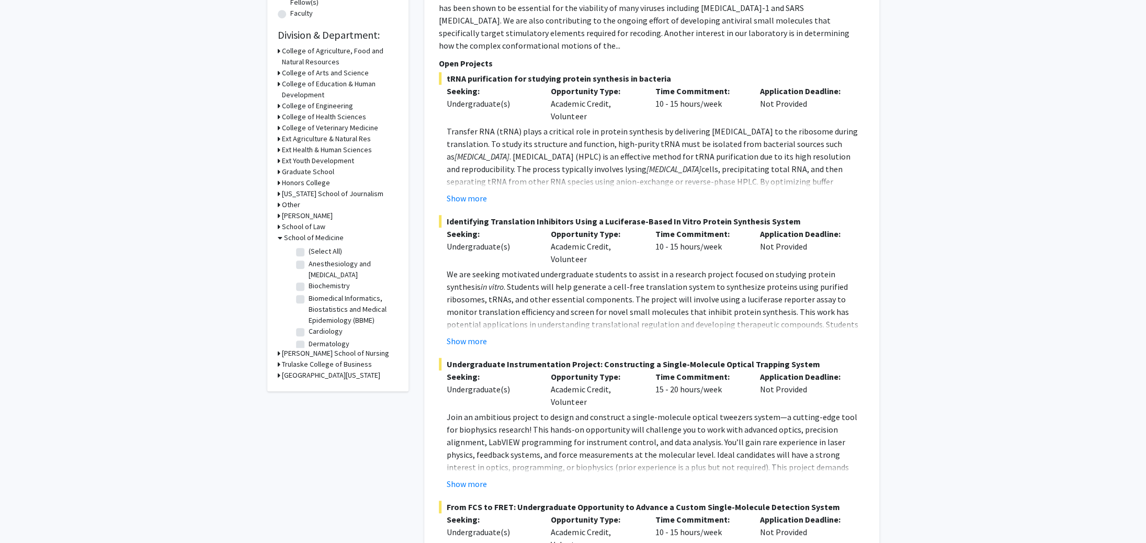
scroll to position [294, 0]
click at [309, 286] on label "Biochemistry" at bounding box center [329, 285] width 41 height 11
click at [309, 286] on input "Biochemistry" at bounding box center [312, 283] width 7 height 7
checkbox input "true"
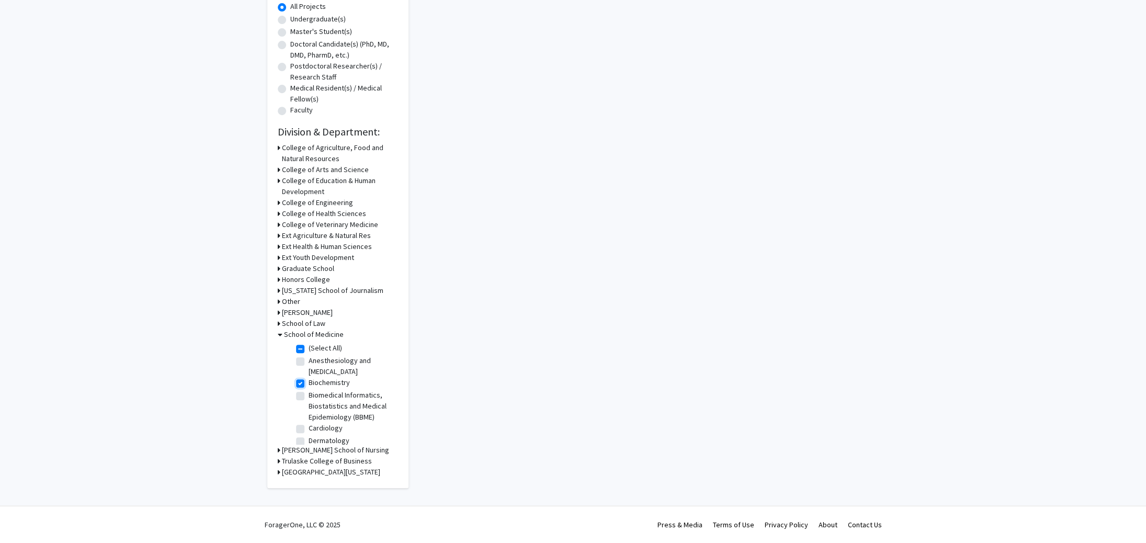
checkbox input "true"
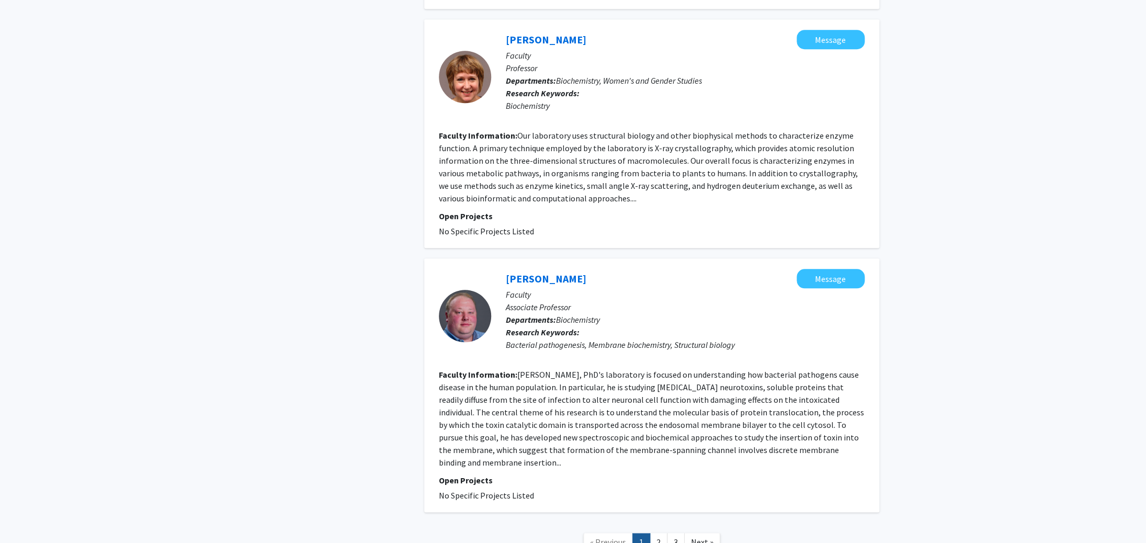
scroll to position [2700, 0]
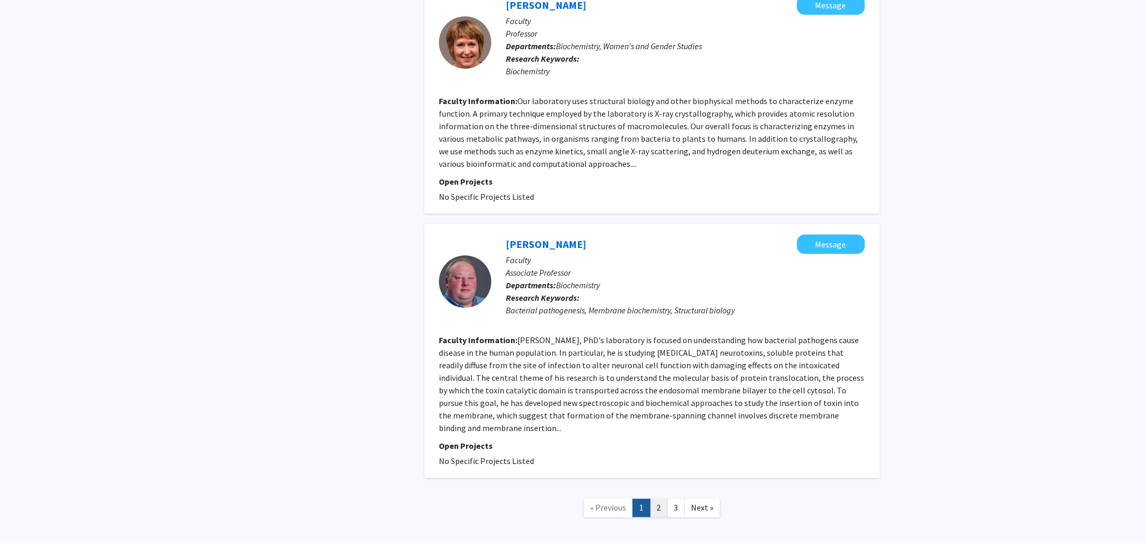
click at [655, 498] on link "2" at bounding box center [659, 507] width 18 height 18
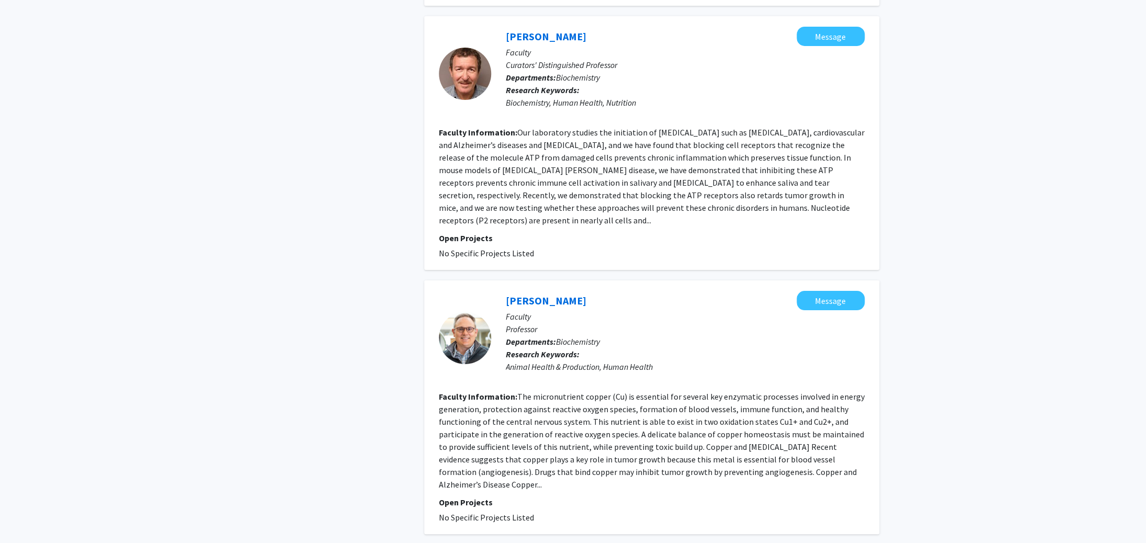
scroll to position [2171, 0]
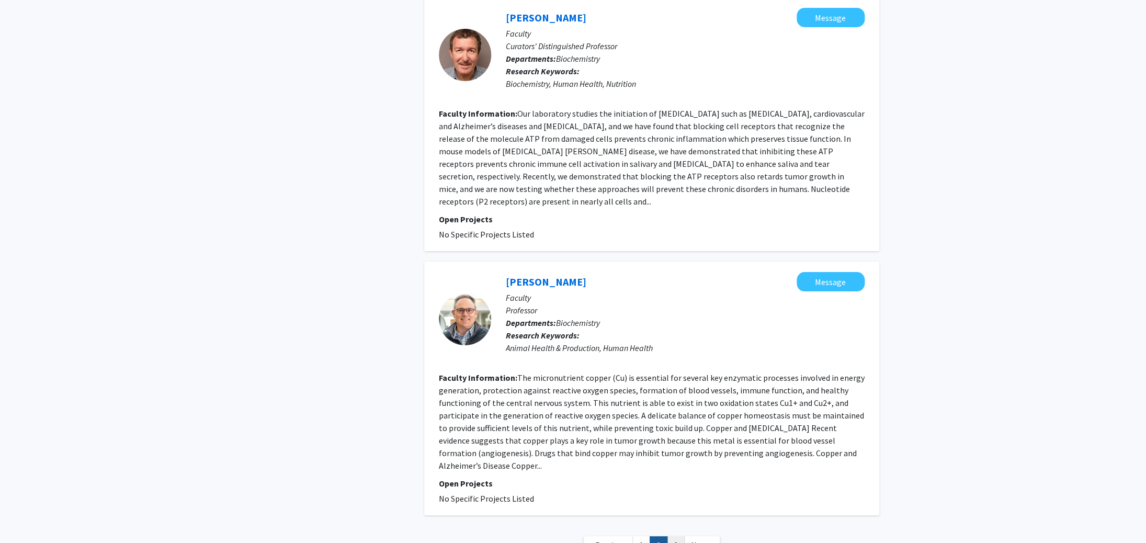
click at [677, 536] on link "3" at bounding box center [676, 545] width 18 height 18
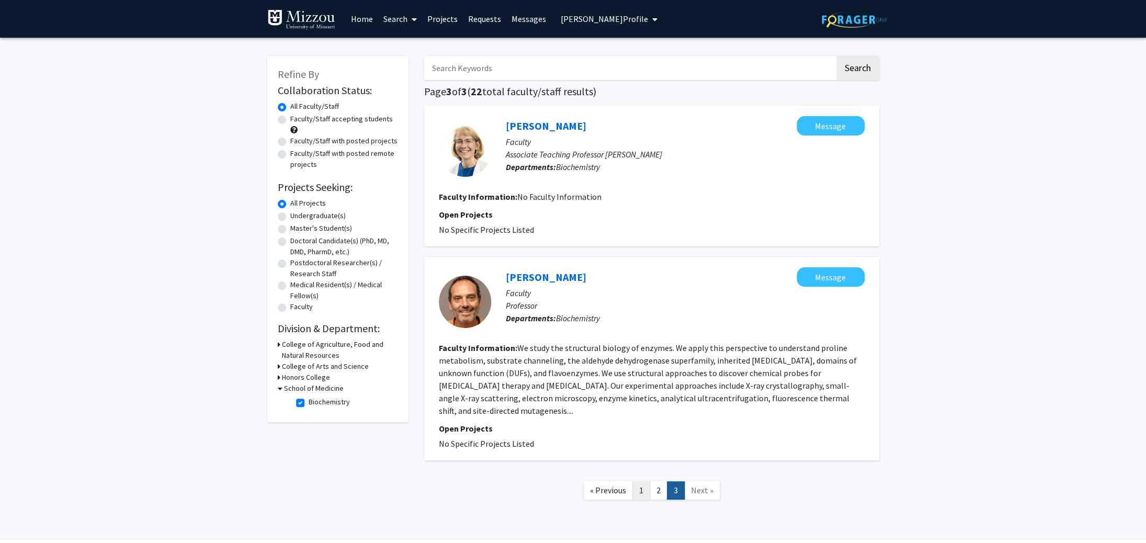
click at [636, 494] on link "1" at bounding box center [641, 490] width 18 height 18
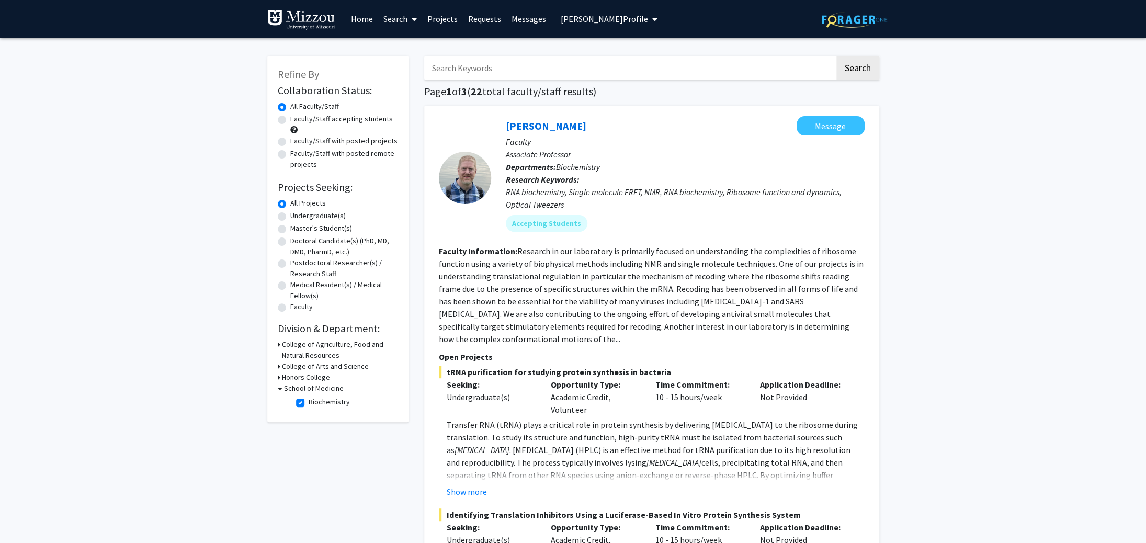
click at [279, 390] on icon at bounding box center [280, 388] width 5 height 11
click at [278, 346] on icon at bounding box center [279, 344] width 3 height 11
click at [300, 374] on fg-checkbox "Biochemistry Biochemistry" at bounding box center [345, 370] width 99 height 13
click at [309, 368] on label "Biochemistry" at bounding box center [329, 369] width 41 height 11
click at [309, 368] on input "Biochemistry" at bounding box center [312, 367] width 7 height 7
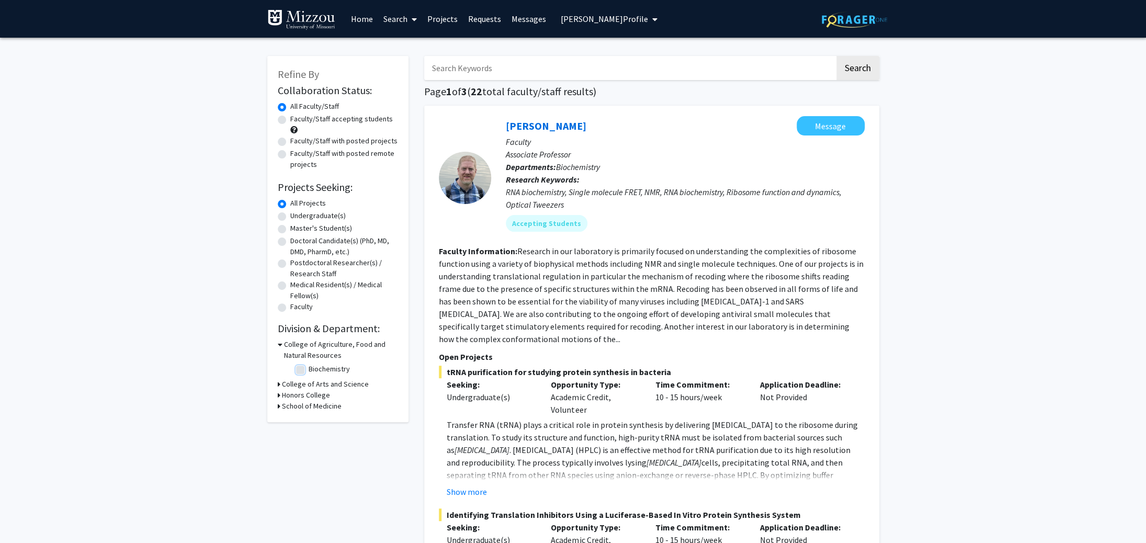
checkbox input "true"
click at [309, 371] on label "Biochemistry" at bounding box center [329, 369] width 41 height 11
click at [309, 370] on input "Biochemistry" at bounding box center [312, 367] width 7 height 7
checkbox input "false"
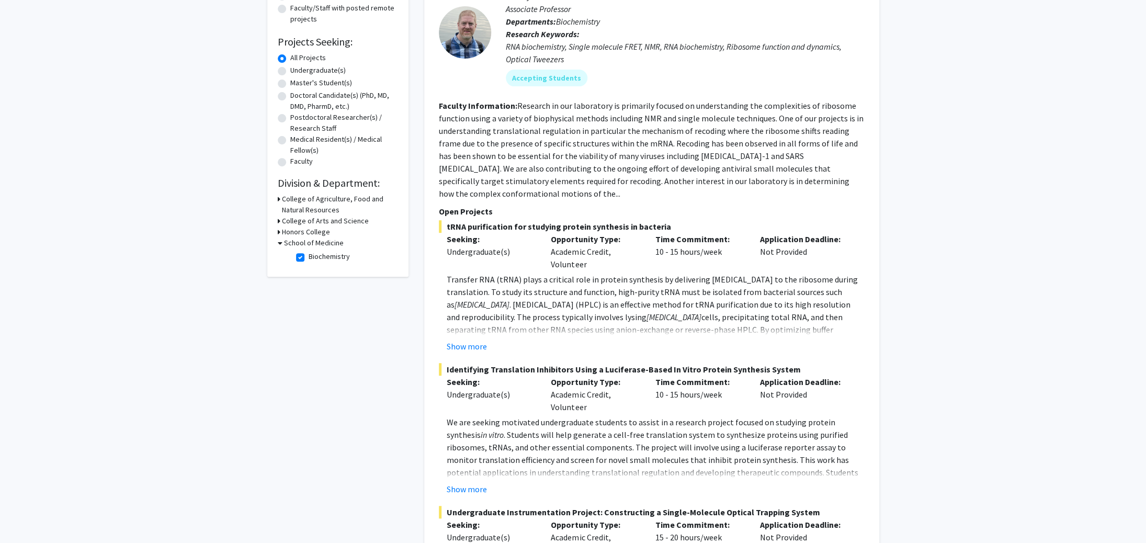
scroll to position [157, 0]
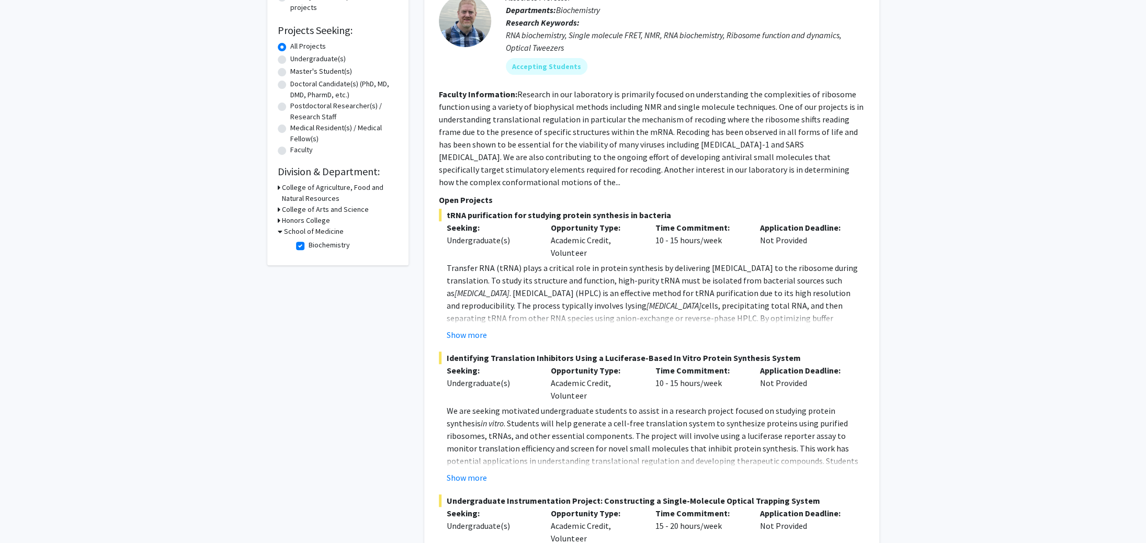
click at [303, 185] on h3 "College of Agriculture, Food and Natural Resources" at bounding box center [340, 193] width 116 height 22
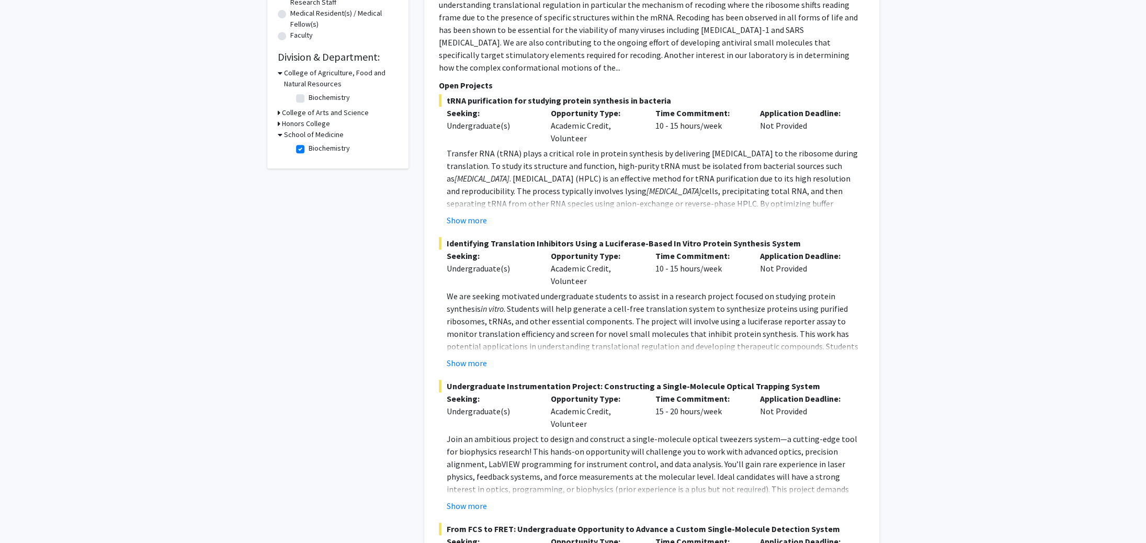
scroll to position [249, 0]
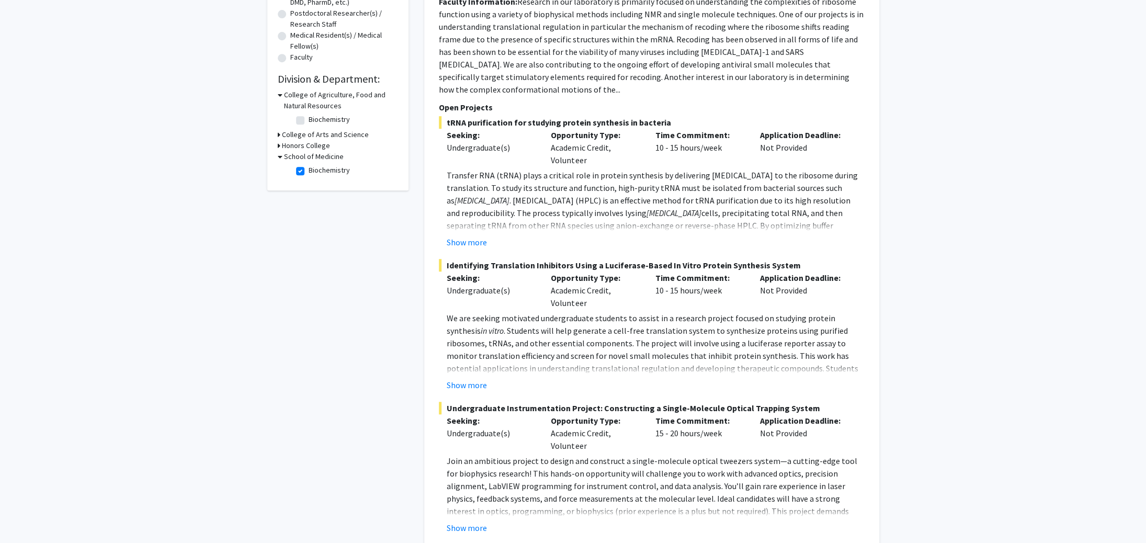
click at [316, 110] on h3 "College of Agriculture, Food and Natural Resources" at bounding box center [341, 100] width 114 height 22
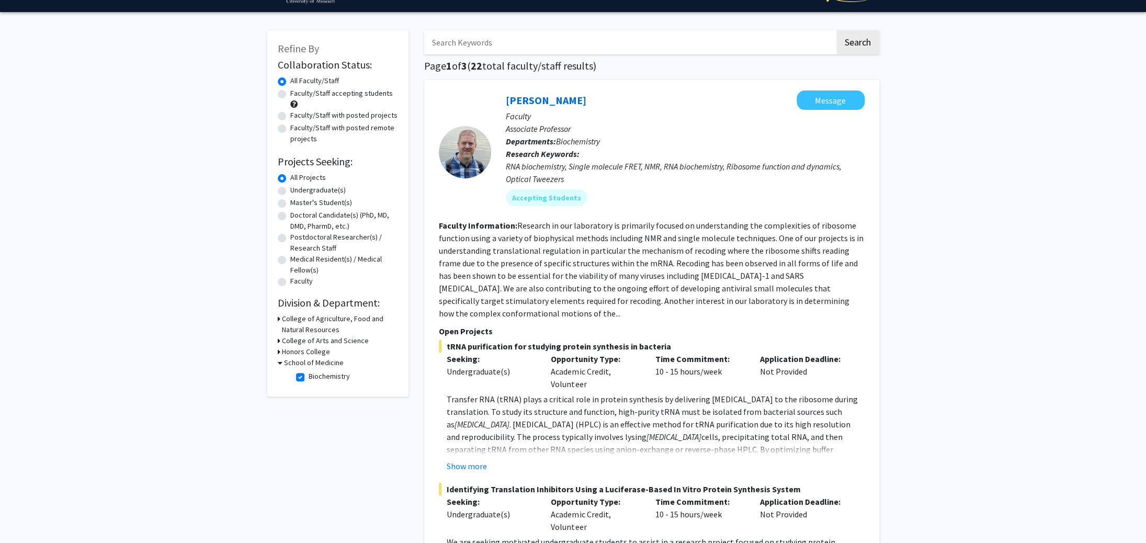
scroll to position [0, 0]
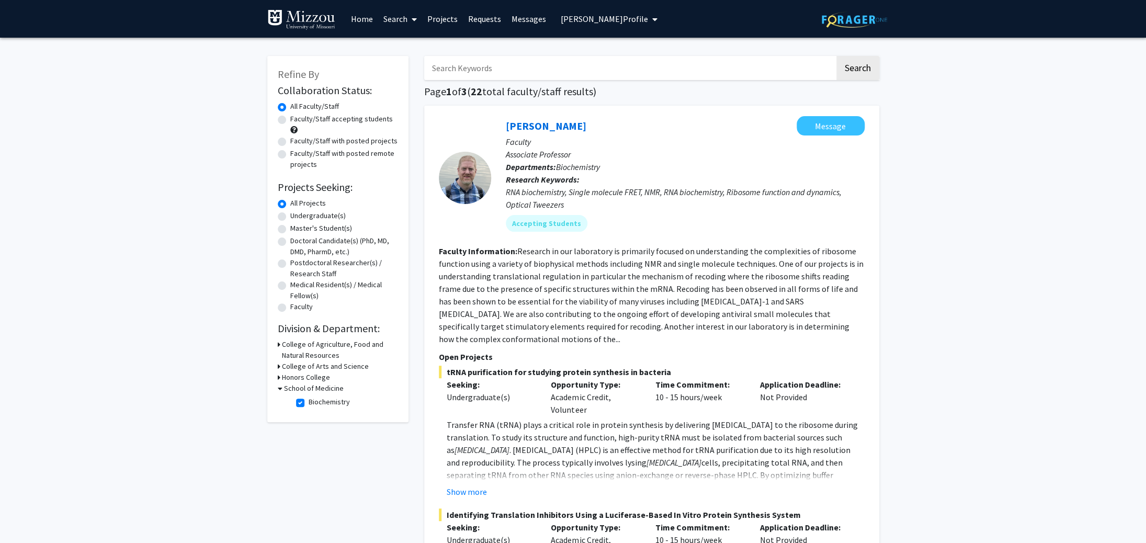
click at [278, 387] on icon at bounding box center [280, 388] width 5 height 11
click at [394, 17] on link "Search" at bounding box center [400, 19] width 44 height 37
click at [404, 48] on span "Faculty/Staff" at bounding box center [416, 48] width 77 height 21
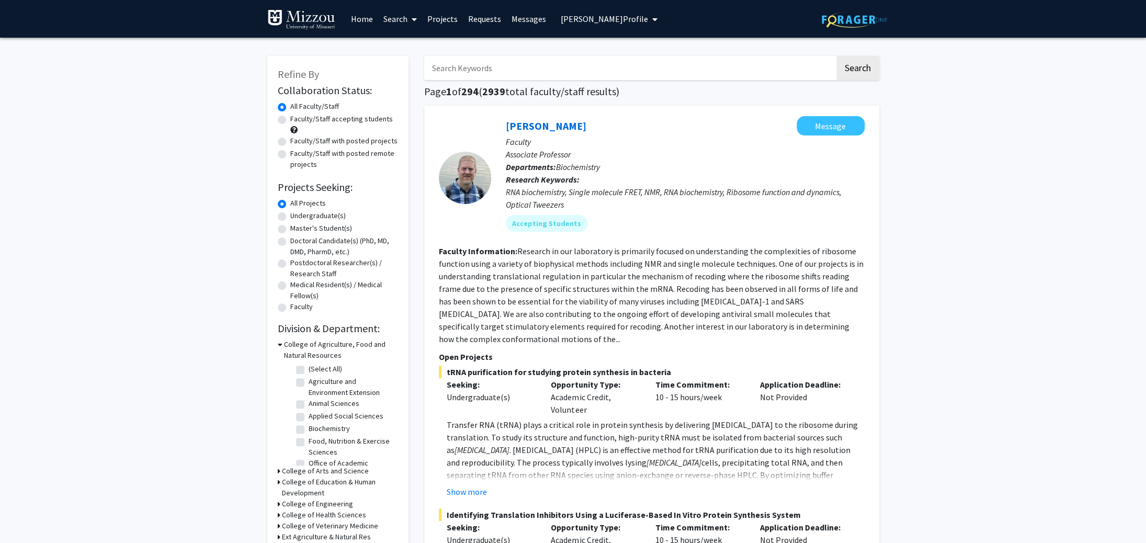
click at [512, 76] on input "Search Keywords" at bounding box center [629, 68] width 411 height 24
type input "[PERSON_NAME]"
click at [836, 56] on button "Search" at bounding box center [857, 68] width 43 height 24
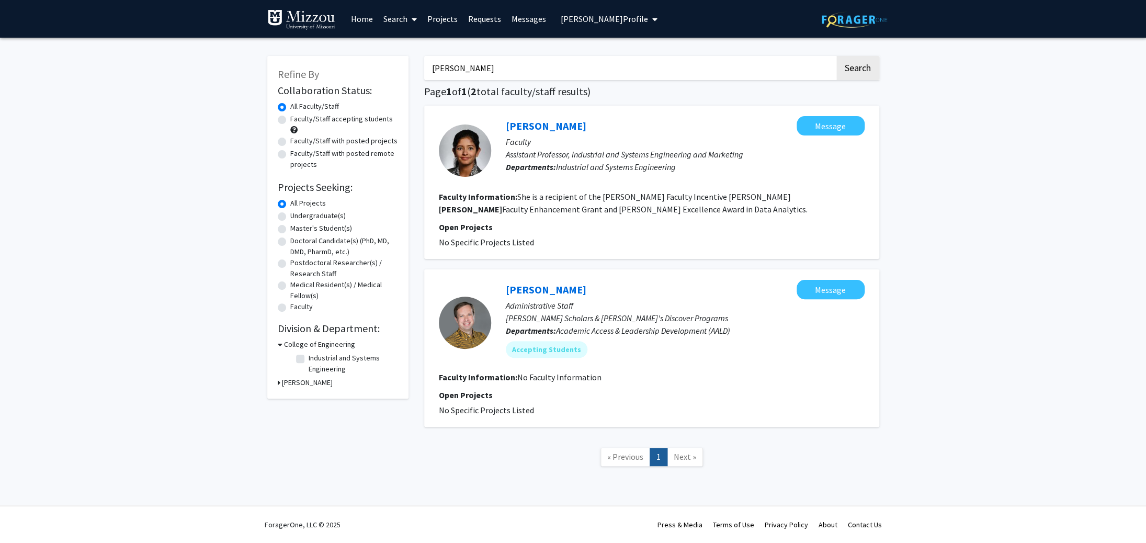
click at [600, 328] on span "Academic Access & Leadership Development (AALD)" at bounding box center [643, 330] width 174 height 10
click at [276, 345] on div "Refine By Collaboration Status: Collaboration Status All Faculty/Staff Collabor…" at bounding box center [337, 227] width 141 height 343
click at [277, 382] on div "Refine By Collaboration Status: Collaboration Status All Faculty/Staff Collabor…" at bounding box center [337, 227] width 141 height 343
click at [398, 16] on link "Search" at bounding box center [400, 19] width 44 height 37
click at [399, 49] on span "Faculty/Staff" at bounding box center [416, 48] width 77 height 21
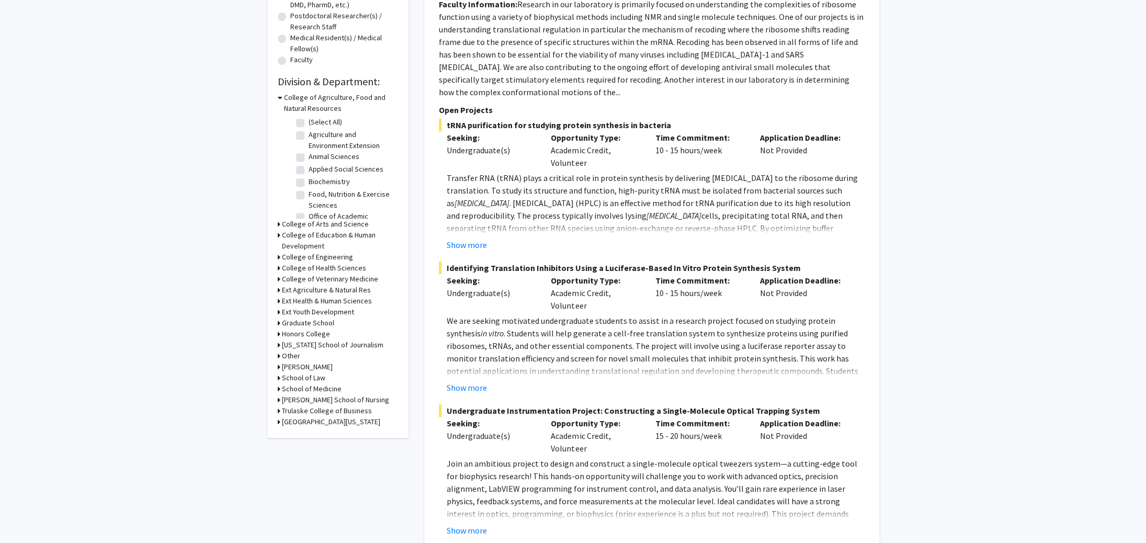
scroll to position [248, 0]
click at [279, 357] on icon at bounding box center [279, 354] width 3 height 11
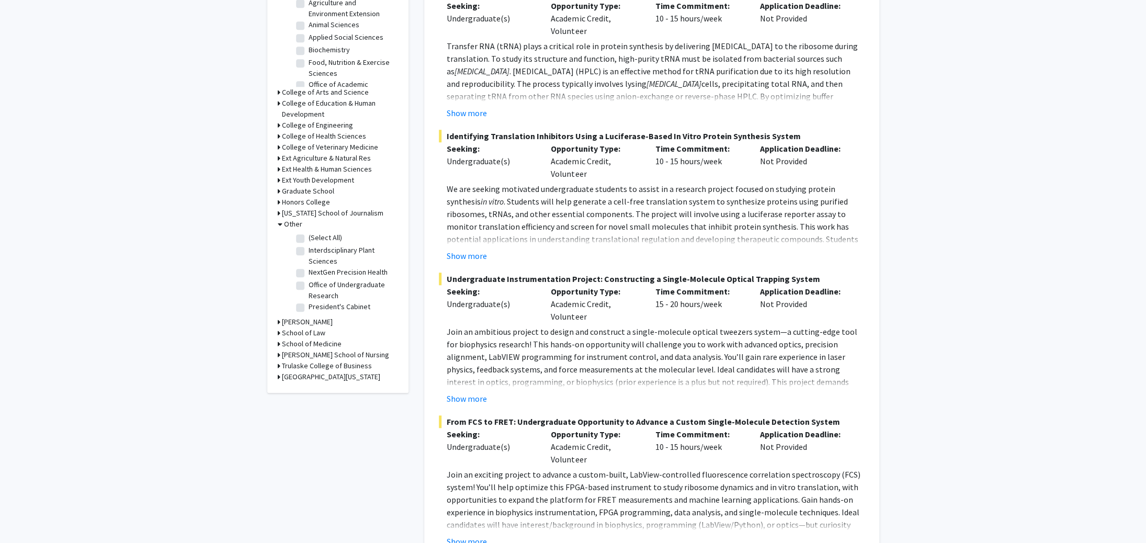
scroll to position [384, 0]
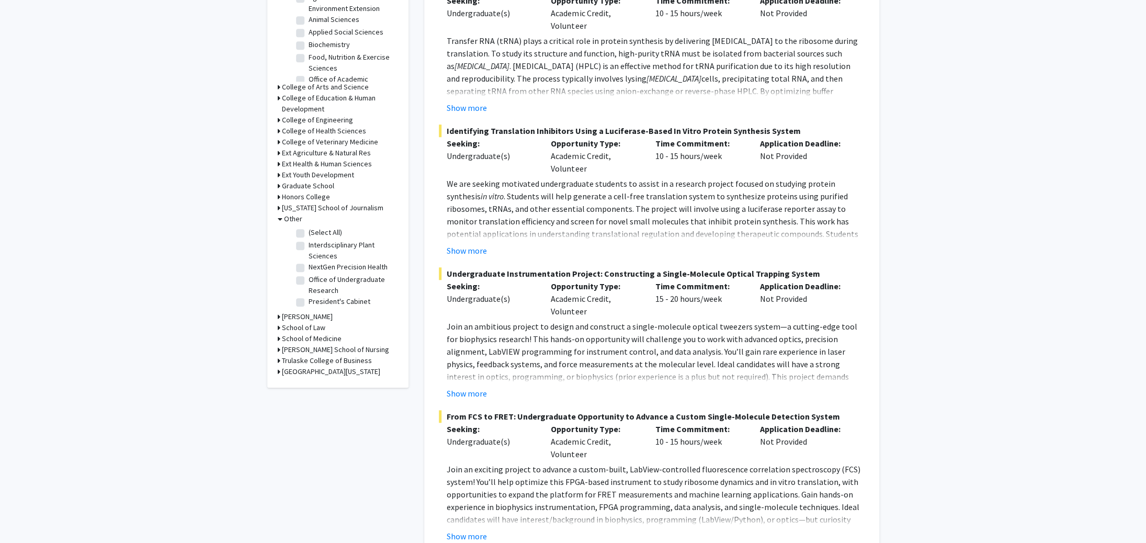
click at [277, 317] on div "Refine By Collaboration Status: Collaboration Status All Faculty/Staff Collabor…" at bounding box center [337, 30] width 141 height 716
click at [279, 317] on icon at bounding box center [279, 316] width 3 height 11
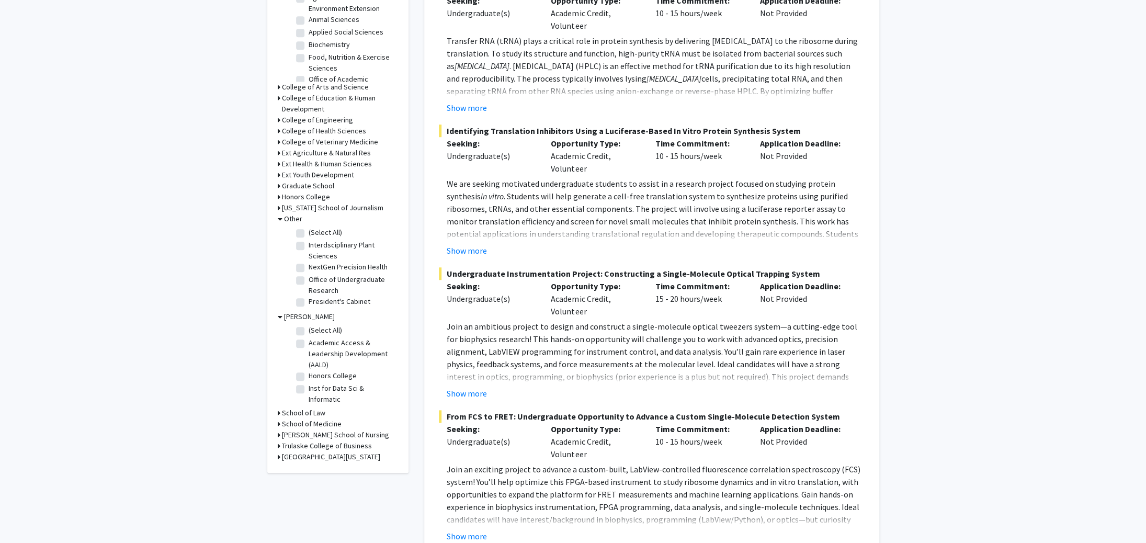
click at [279, 198] on icon at bounding box center [279, 196] width 3 height 11
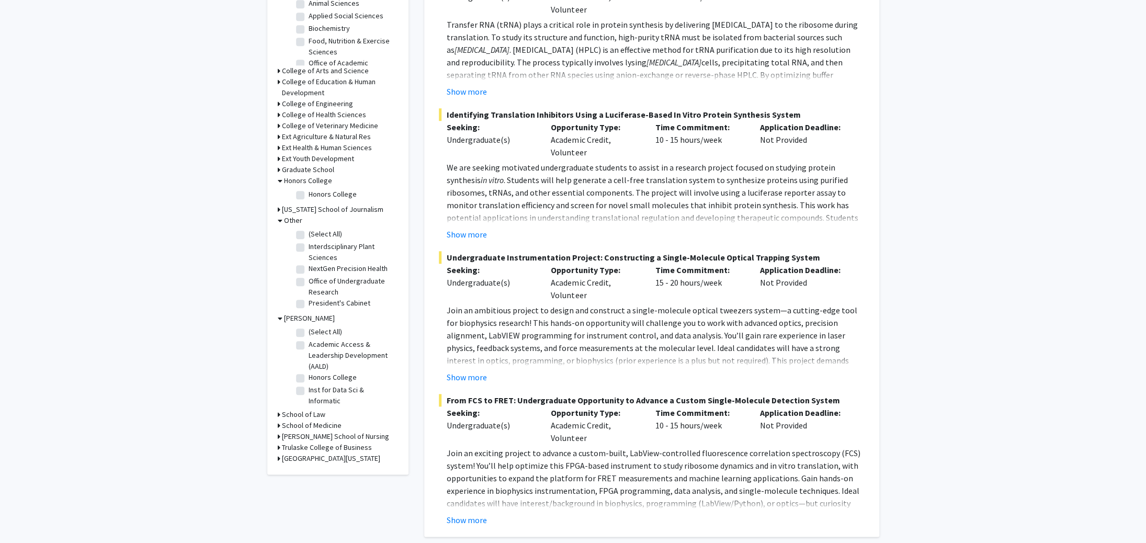
scroll to position [393, 0]
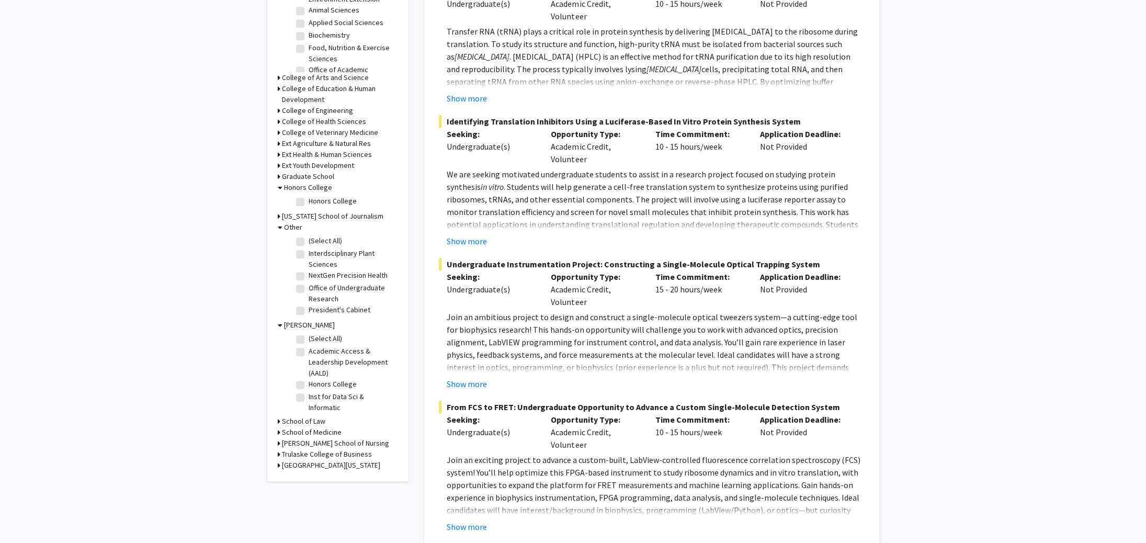
click at [293, 202] on fg-checkbox-list "Honors College Honors College" at bounding box center [345, 202] width 105 height 18
click at [309, 203] on label "Honors College" at bounding box center [333, 201] width 48 height 11
click at [309, 202] on input "Honors College" at bounding box center [312, 199] width 7 height 7
checkbox input "true"
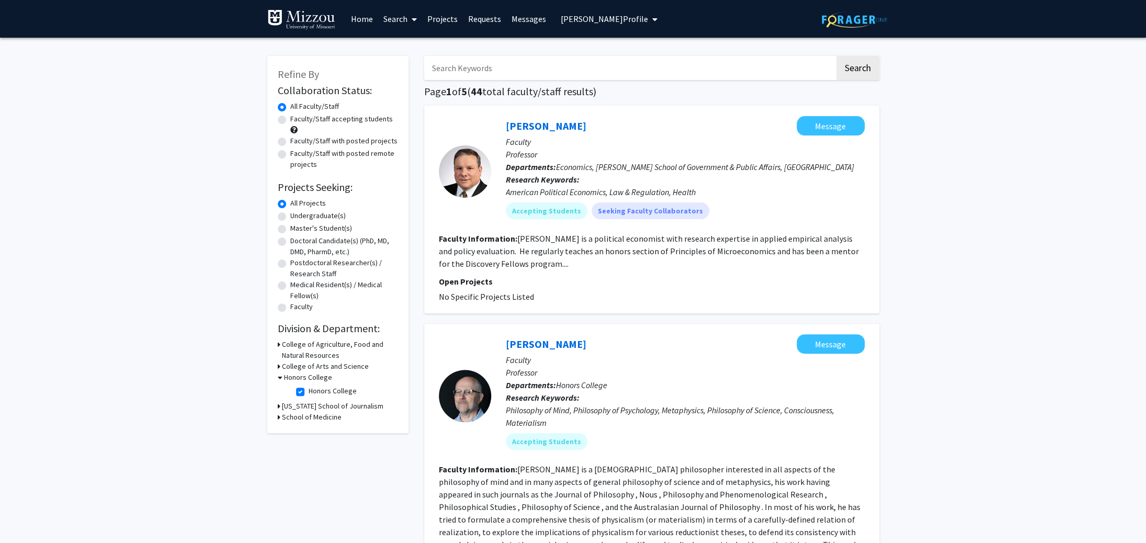
click at [309, 392] on label "Honors College" at bounding box center [333, 390] width 48 height 11
click at [309, 392] on input "Honors College" at bounding box center [312, 388] width 7 height 7
checkbox input "false"
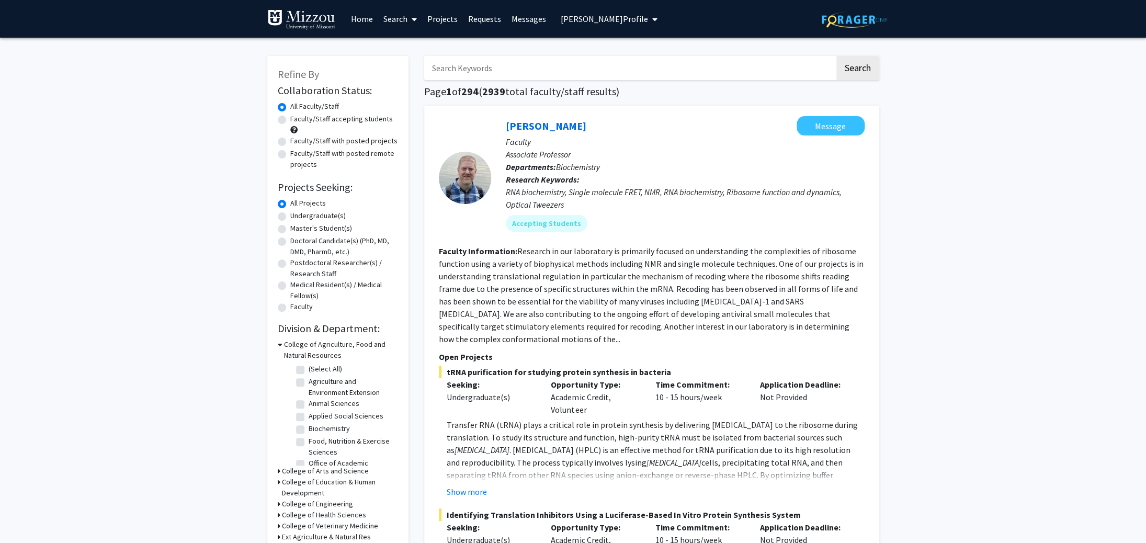
click at [471, 66] on input "Search Keywords" at bounding box center [629, 68] width 411 height 24
click at [442, 75] on input "Search Keywords" at bounding box center [629, 68] width 411 height 24
type input "[PERSON_NAME]"
click at [836, 56] on button "Search" at bounding box center [857, 68] width 43 height 24
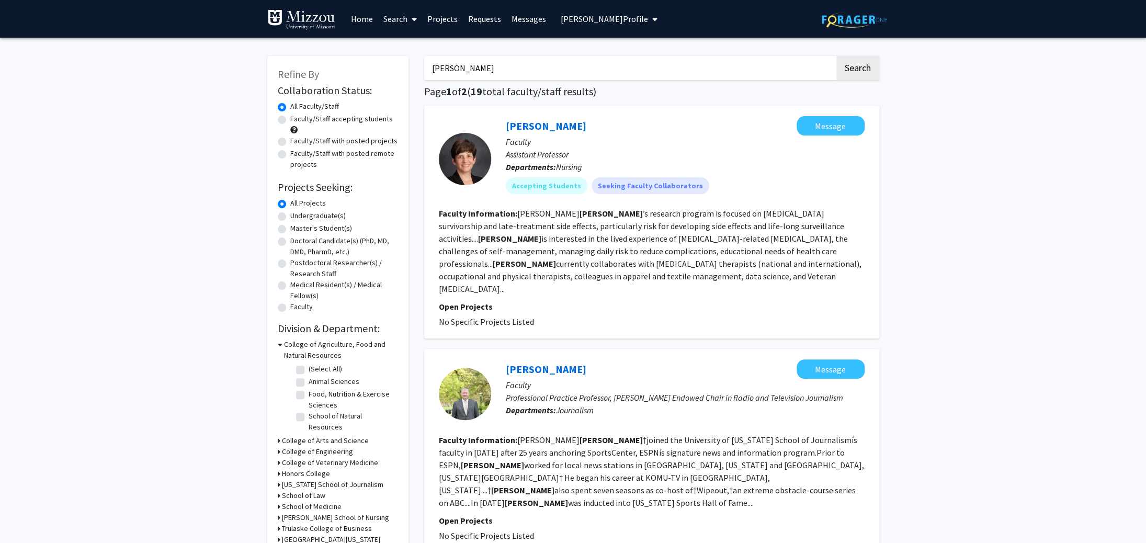
drag, startPoint x: 442, startPoint y: 58, endPoint x: 200, endPoint y: 33, distance: 242.8
click at [424, 56] on input "[PERSON_NAME]" at bounding box center [629, 68] width 411 height 24
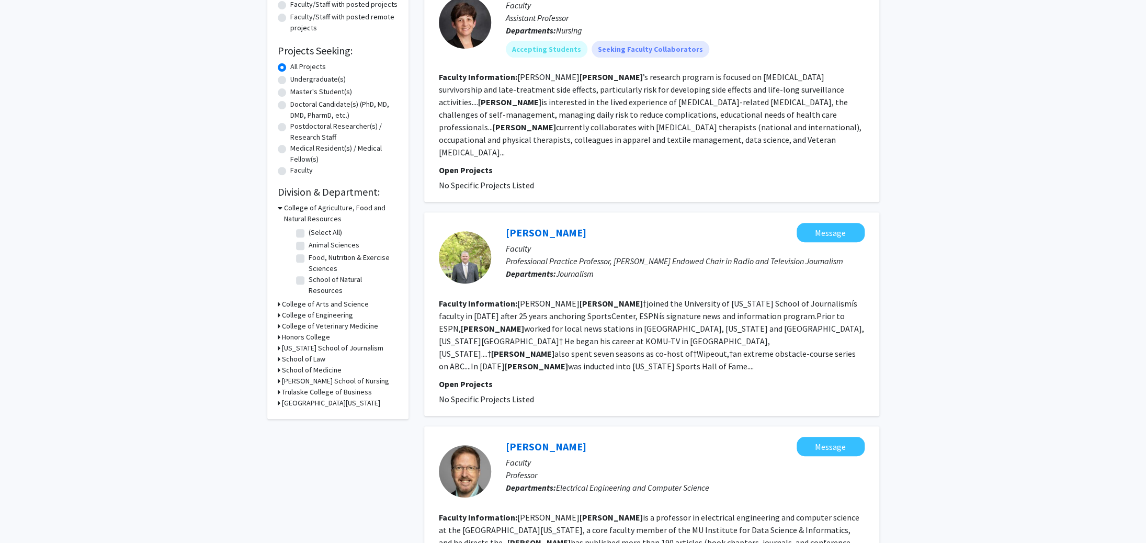
scroll to position [222, 0]
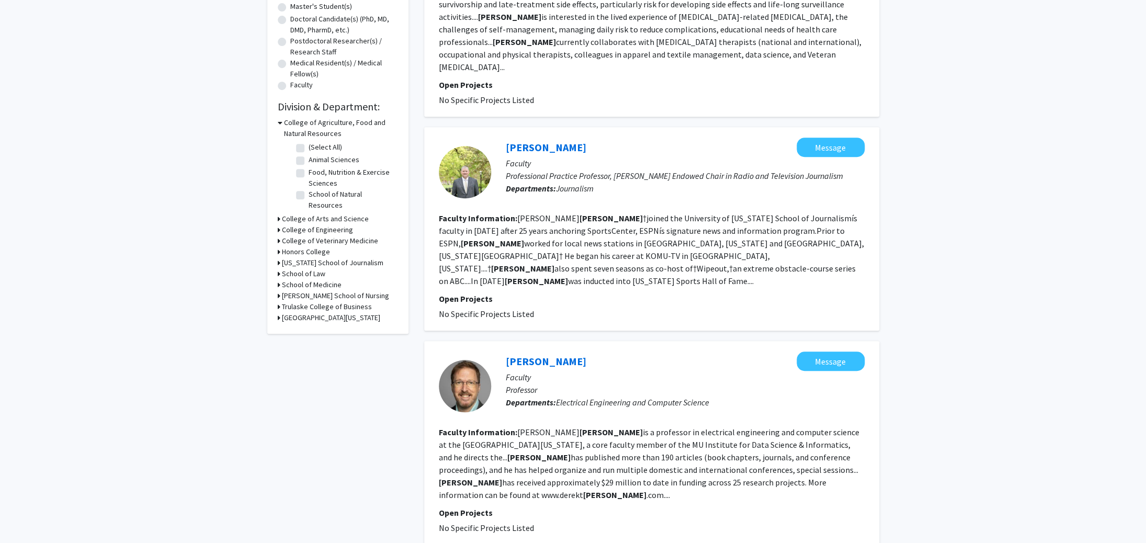
click at [278, 213] on icon at bounding box center [279, 218] width 3 height 11
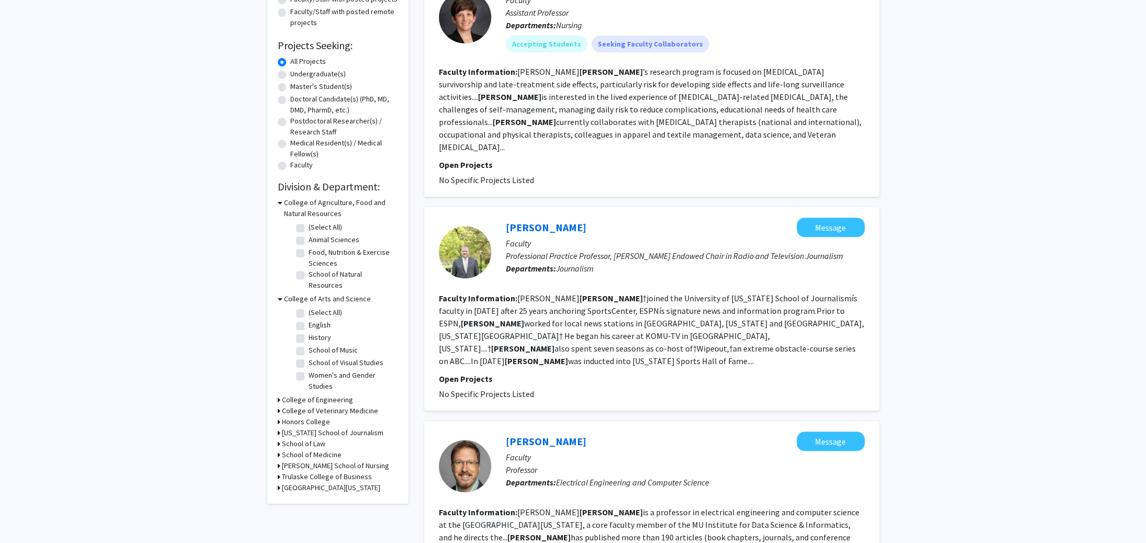
scroll to position [135, 0]
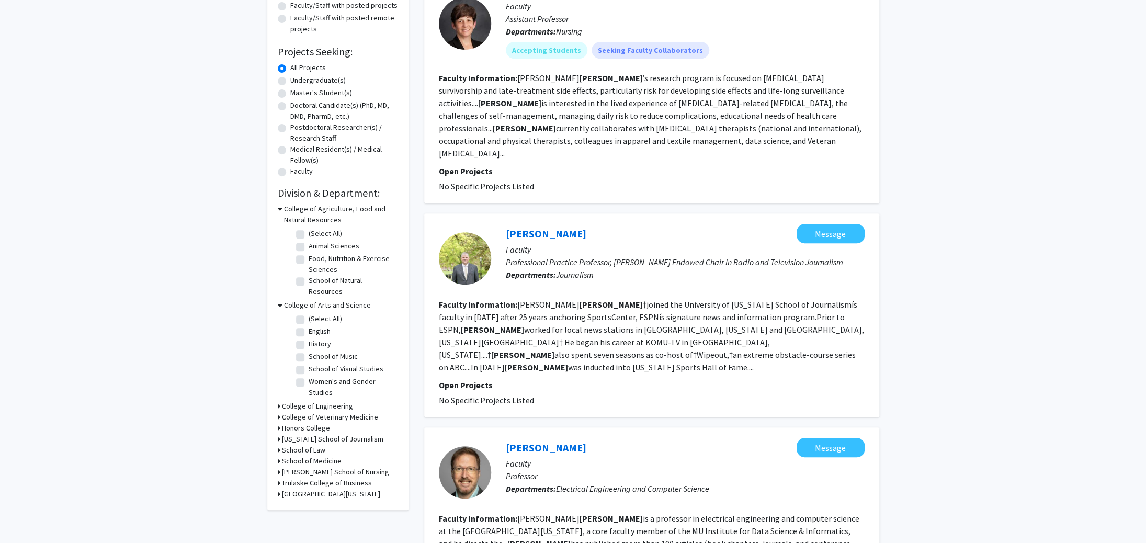
click at [309, 313] on label "(Select All)" at bounding box center [325, 318] width 33 height 11
click at [309, 313] on input "(Select All)" at bounding box center [312, 316] width 7 height 7
checkbox input "true"
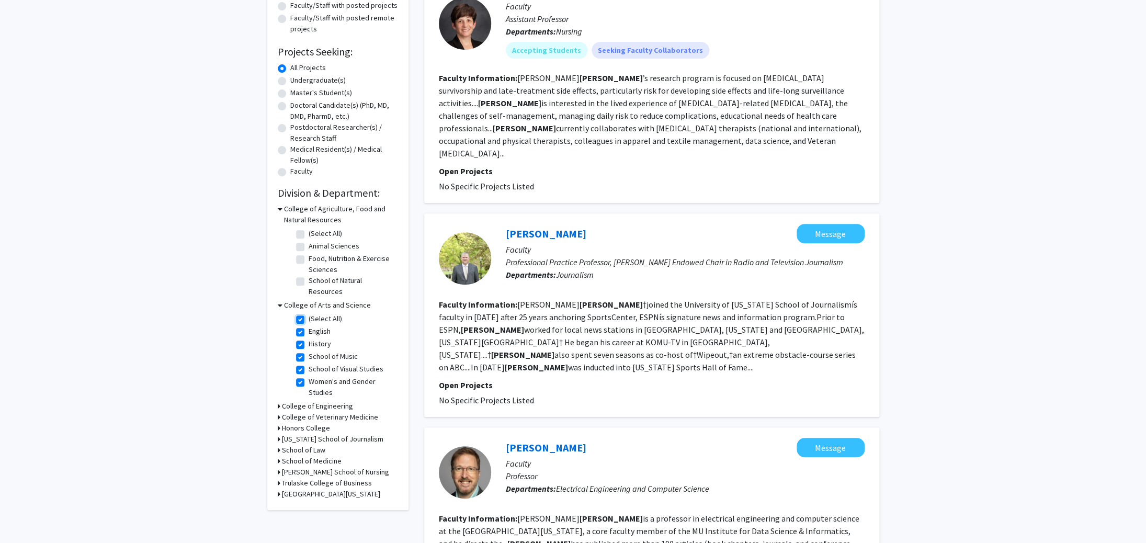
checkbox input "true"
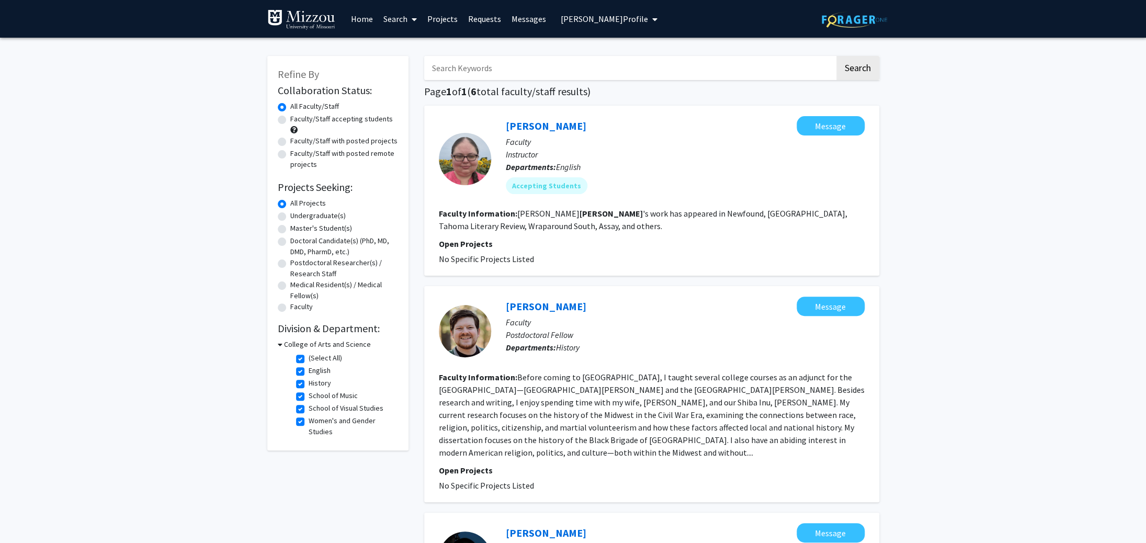
click at [290, 105] on label "All Faculty/Staff" at bounding box center [314, 106] width 49 height 11
click at [290, 105] on input "All Faculty/Staff" at bounding box center [293, 104] width 7 height 7
drag, startPoint x: 332, startPoint y: 56, endPoint x: 280, endPoint y: 90, distance: 61.7
click at [424, 56] on input "Search Keywords" at bounding box center [629, 68] width 411 height 24
click at [280, 343] on icon at bounding box center [280, 344] width 5 height 11
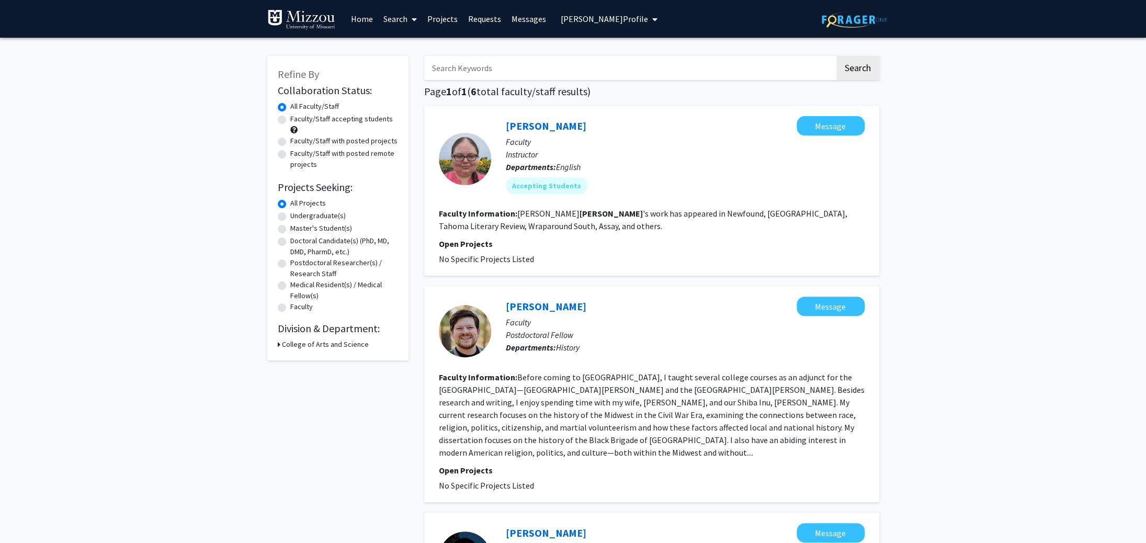
click at [307, 348] on h3 "College of Arts and Science" at bounding box center [325, 344] width 87 height 11
click at [389, 18] on link "Search" at bounding box center [400, 19] width 44 height 37
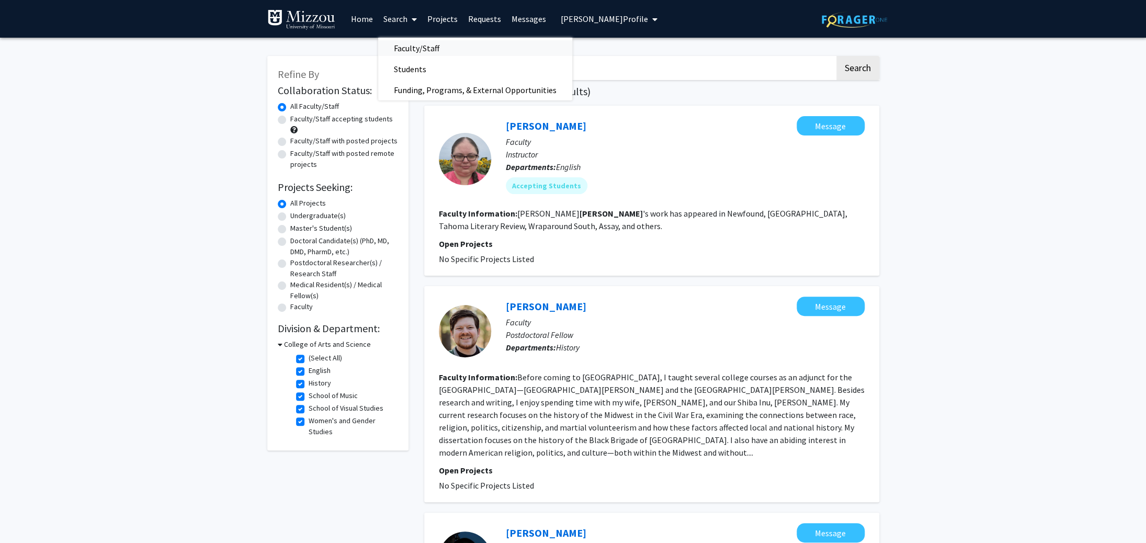
click at [411, 46] on span "Faculty/Staff" at bounding box center [416, 48] width 77 height 21
checkbox input "false"
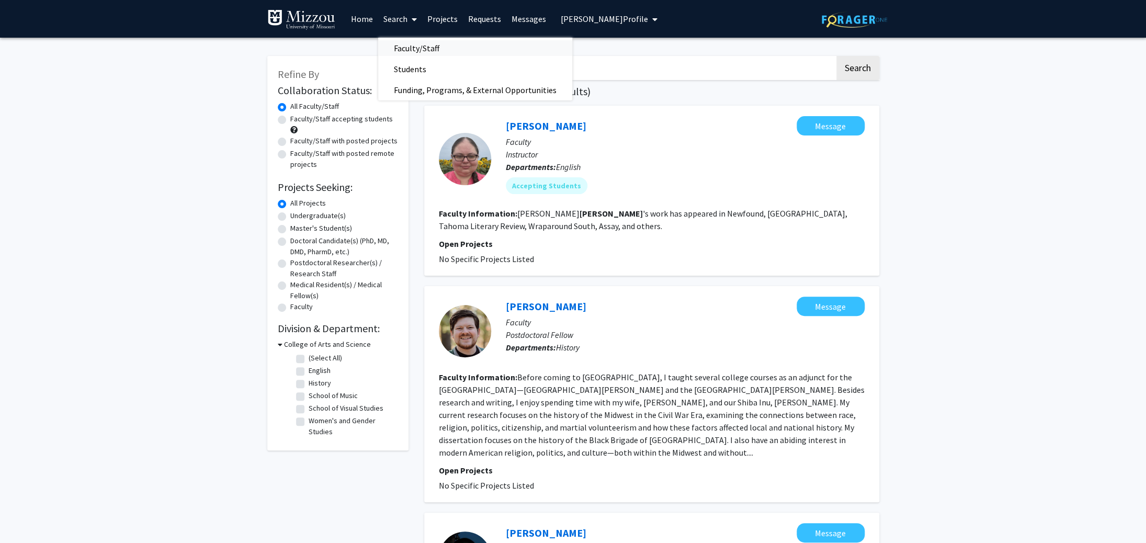
checkbox input "false"
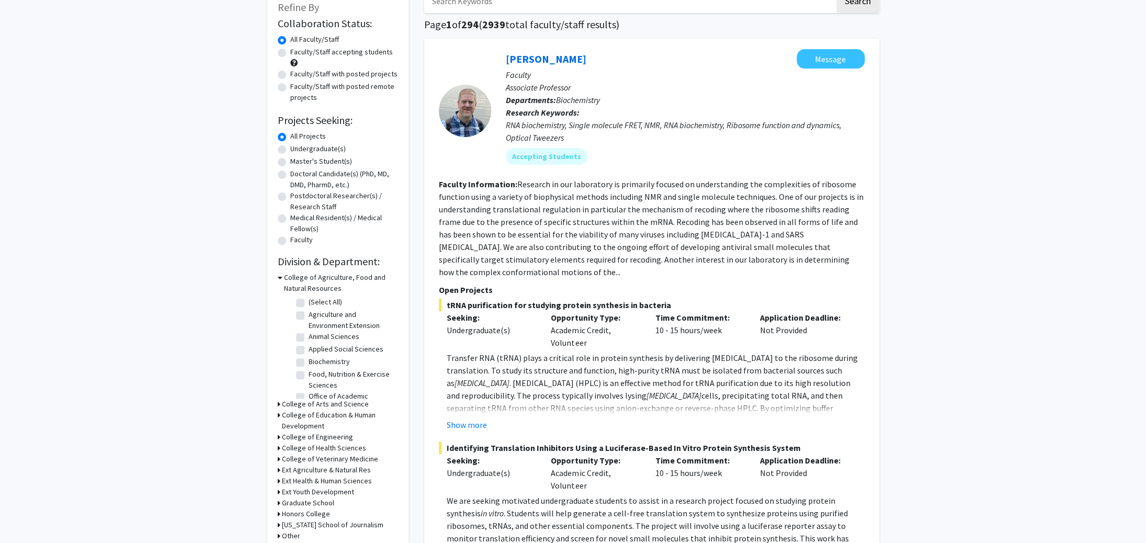
scroll to position [71, 0]
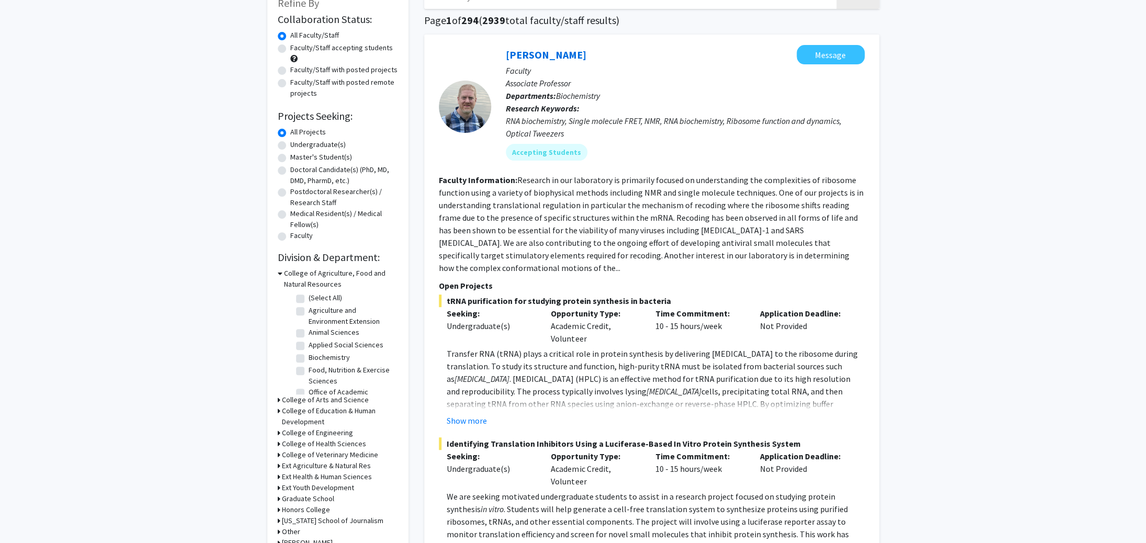
click at [278, 403] on icon at bounding box center [279, 399] width 3 height 11
click at [309, 480] on label "Chemistry" at bounding box center [325, 476] width 32 height 11
click at [309, 478] on input "Chemistry" at bounding box center [312, 474] width 7 height 7
checkbox input "true"
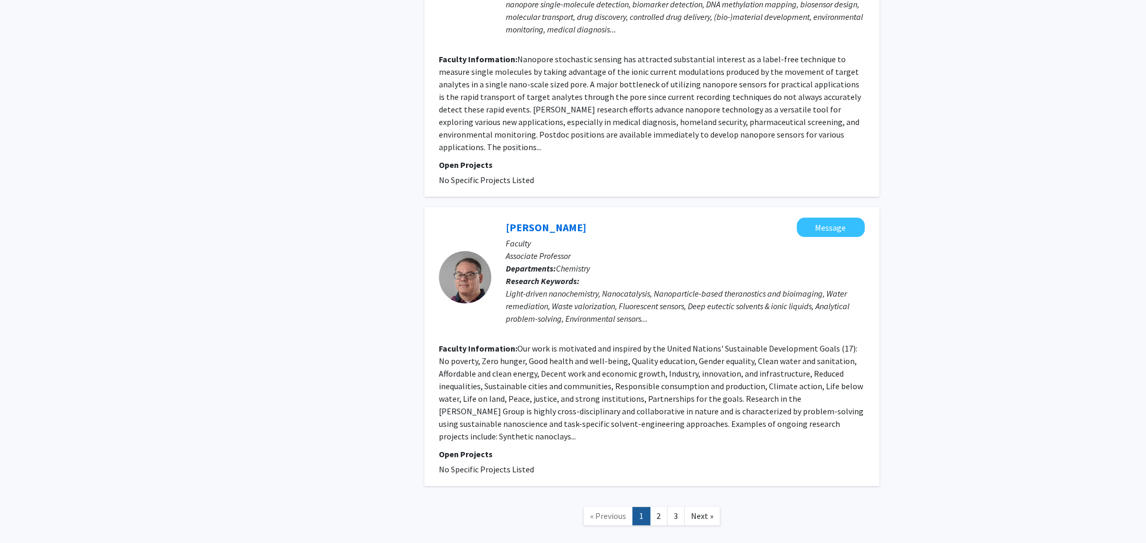
scroll to position [2217, 0]
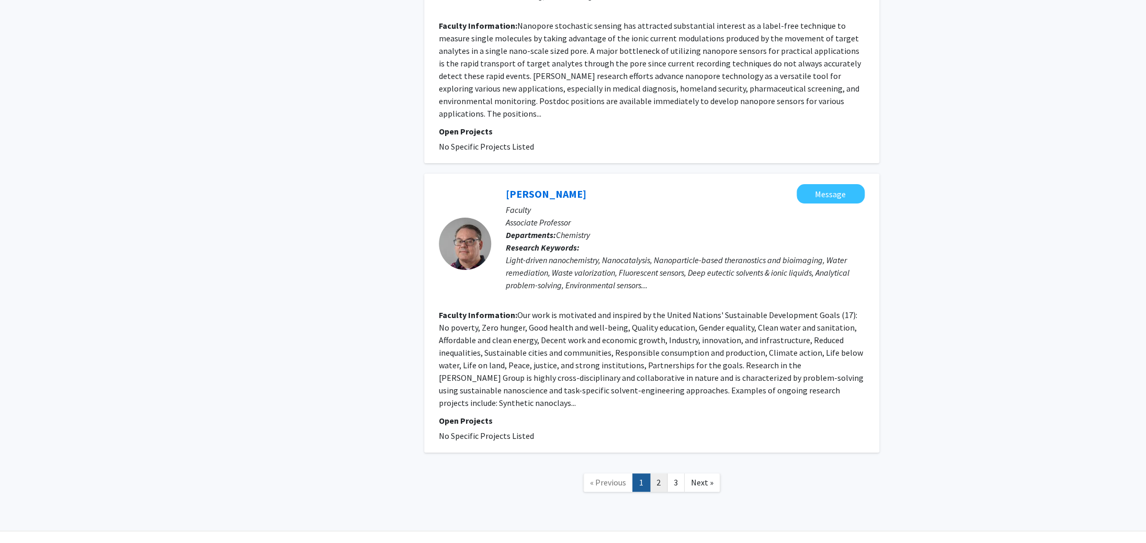
click at [661, 473] on link "2" at bounding box center [659, 482] width 18 height 18
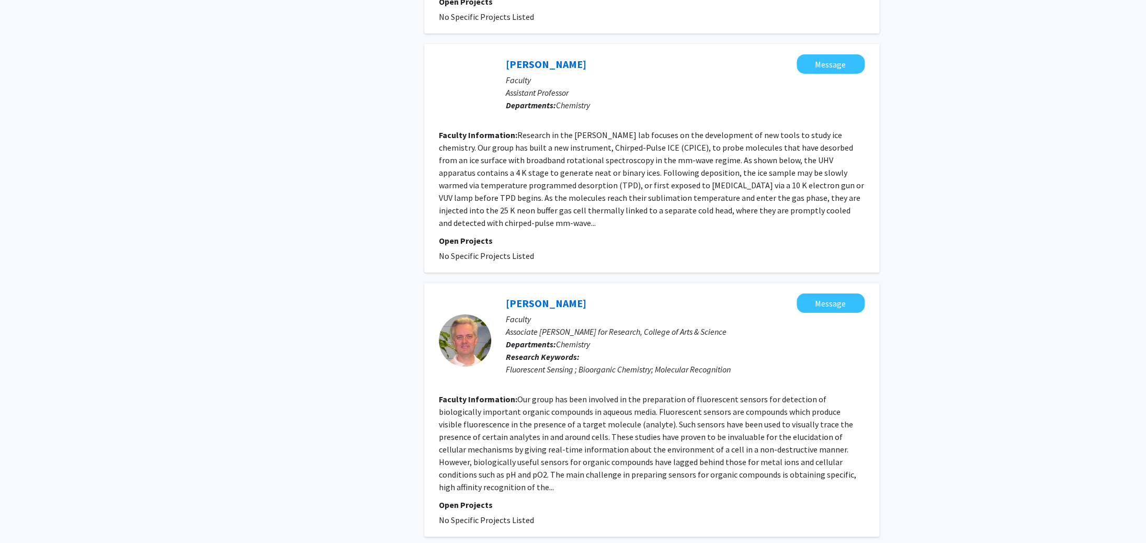
scroll to position [2071, 0]
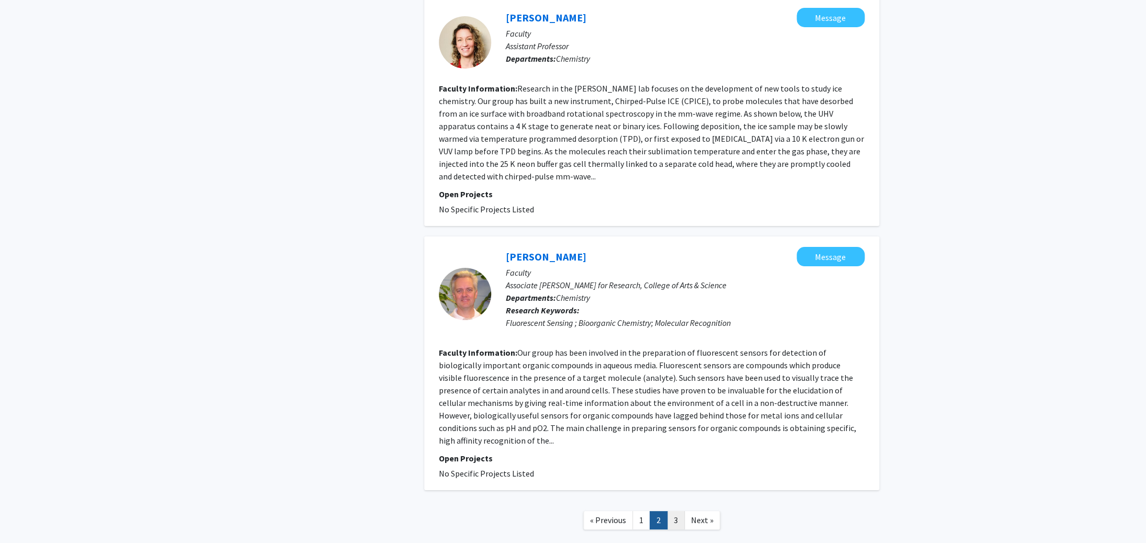
click at [678, 511] on link "3" at bounding box center [676, 520] width 18 height 18
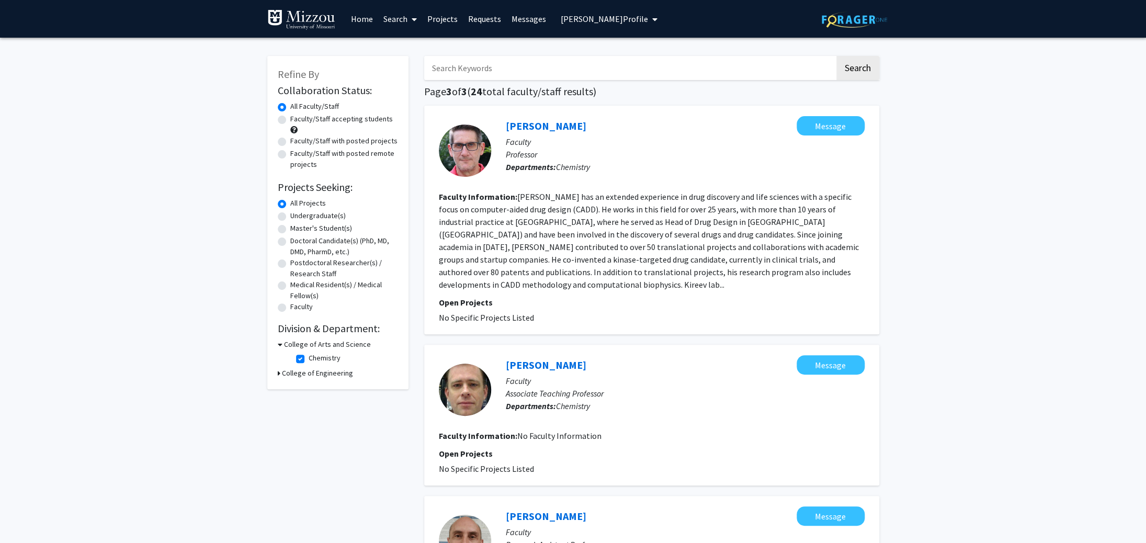
click at [309, 359] on label "Chemistry" at bounding box center [325, 358] width 32 height 11
click at [309, 359] on input "Chemistry" at bounding box center [312, 356] width 7 height 7
checkbox input "false"
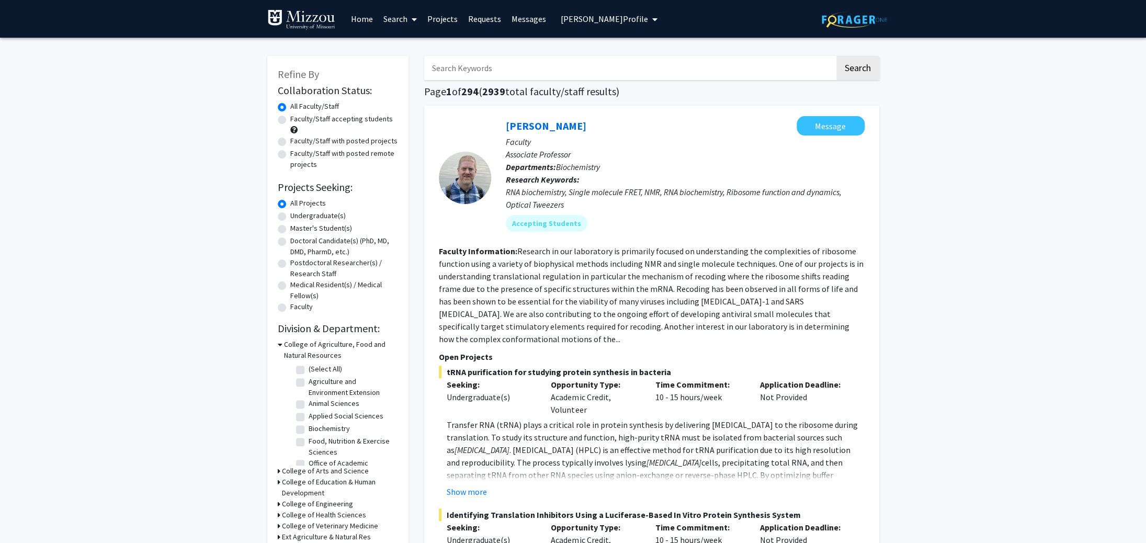
click at [512, 72] on input "Search Keywords" at bounding box center [629, 68] width 411 height 24
type input "[PERSON_NAME]"
click at [836, 56] on button "Search" at bounding box center [857, 68] width 43 height 24
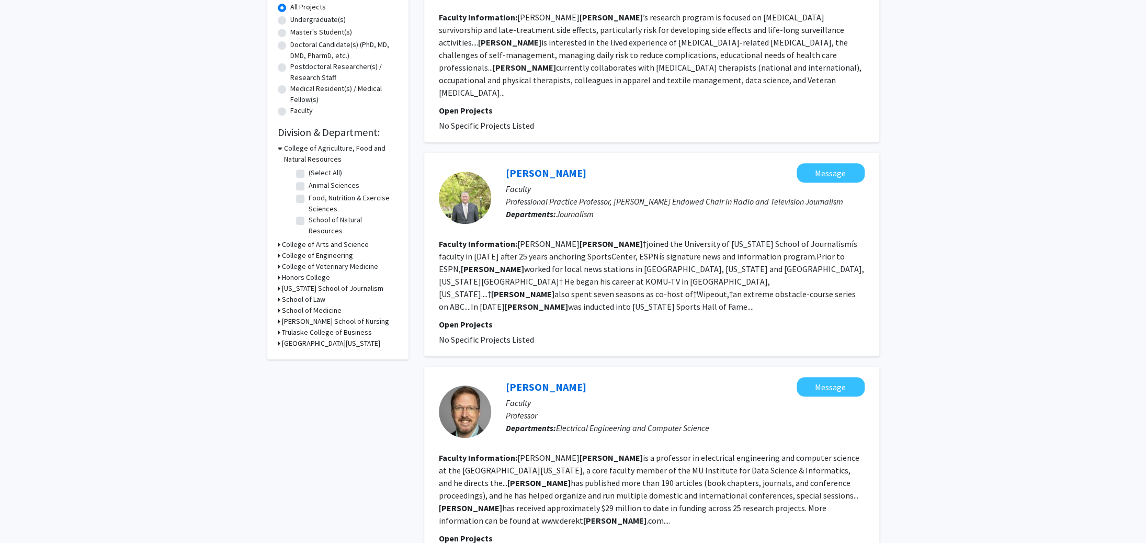
scroll to position [195, 0]
click at [278, 273] on icon at bounding box center [279, 278] width 3 height 11
click at [309, 287] on label "Honors College" at bounding box center [333, 292] width 48 height 11
click at [309, 287] on input "Honors College" at bounding box center [312, 290] width 7 height 7
checkbox input "true"
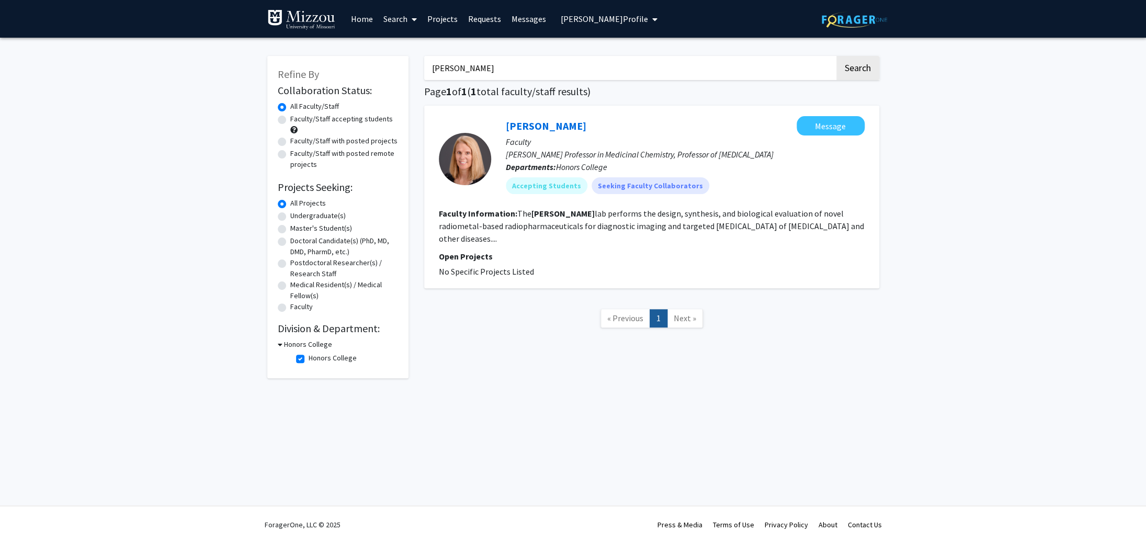
drag, startPoint x: 520, startPoint y: 72, endPoint x: 150, endPoint y: 55, distance: 370.2
click at [424, 56] on input "[PERSON_NAME]" at bounding box center [629, 68] width 411 height 24
drag, startPoint x: 832, startPoint y: 133, endPoint x: 489, endPoint y: 120, distance: 343.4
click at [490, 119] on section "[PERSON_NAME] Message Faculty [PERSON_NAME] Professor in Medicinal Chemistry, P…" at bounding box center [652, 159] width 426 height 86
click at [797, 116] on button "Message" at bounding box center [831, 125] width 68 height 19
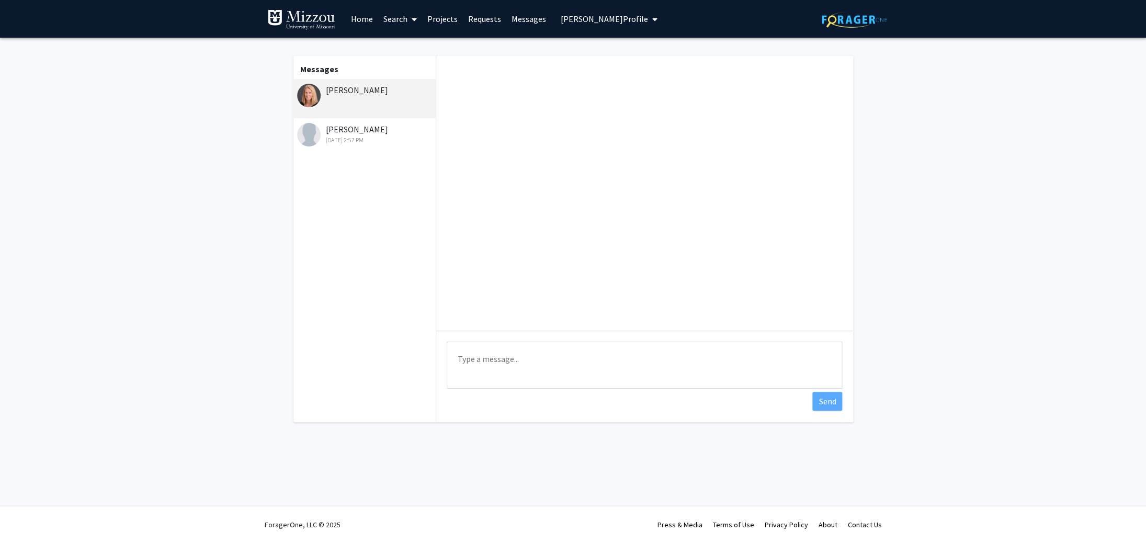
click at [388, 18] on link "Search" at bounding box center [400, 19] width 44 height 37
click at [408, 50] on span "Faculty/Staff" at bounding box center [416, 48] width 77 height 21
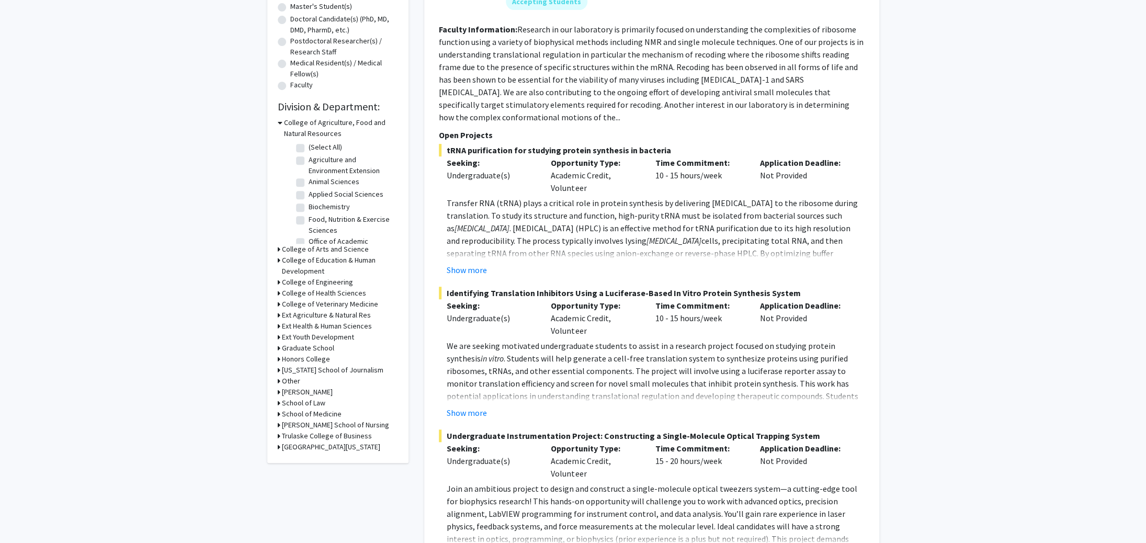
scroll to position [236, 0]
